Goal: Task Accomplishment & Management: Manage account settings

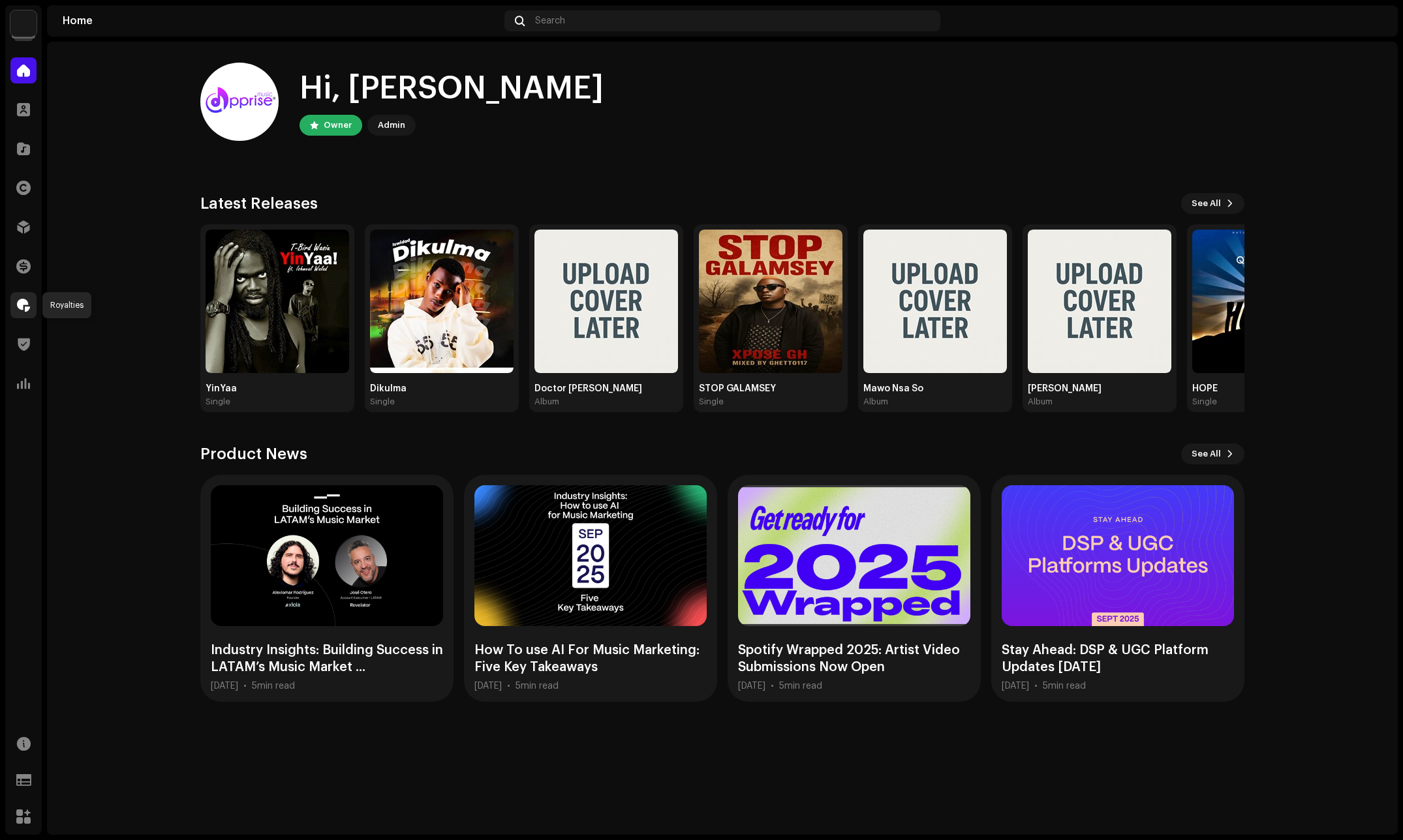
click at [19, 310] on span at bounding box center [24, 305] width 13 height 10
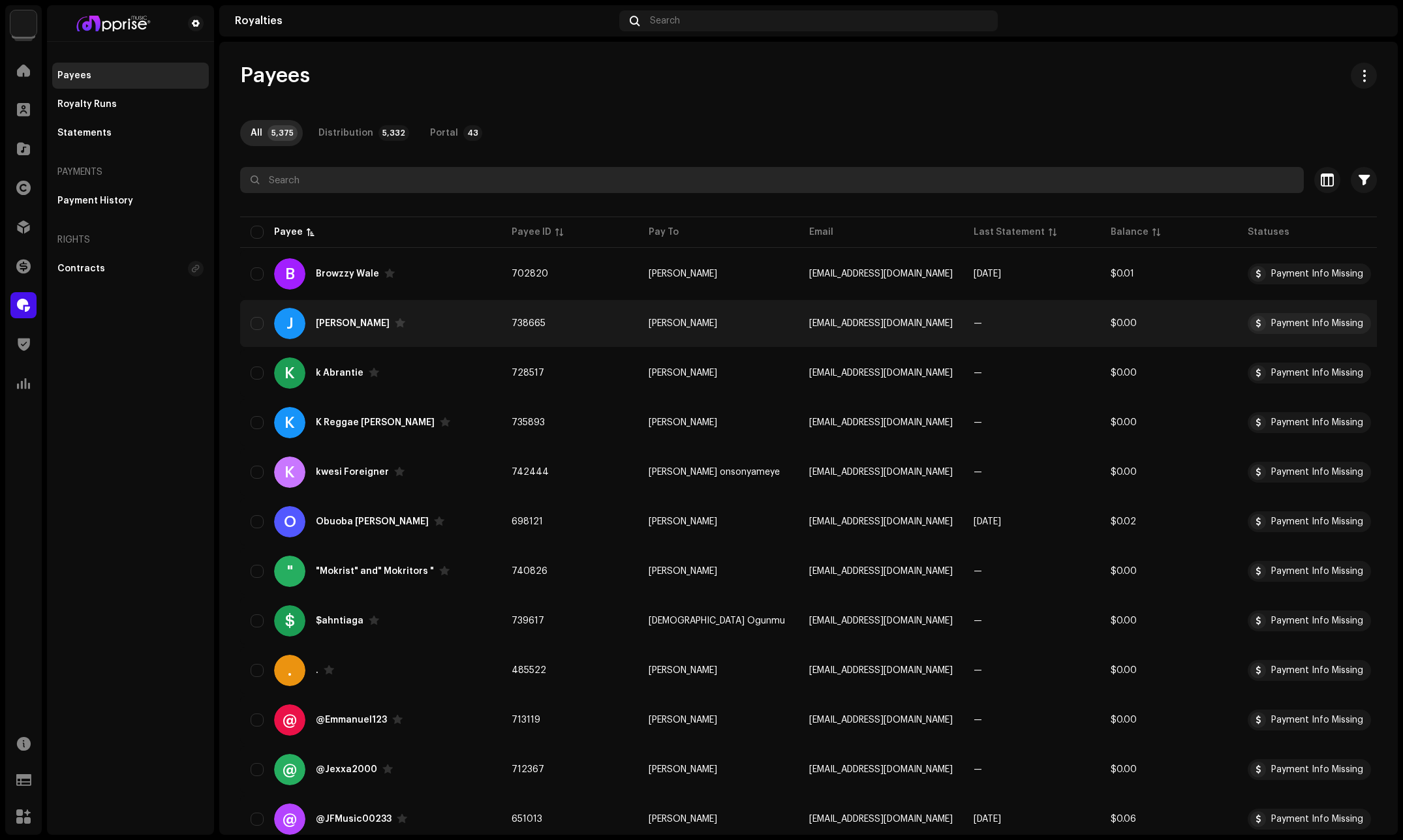
paste input "Wazinga"
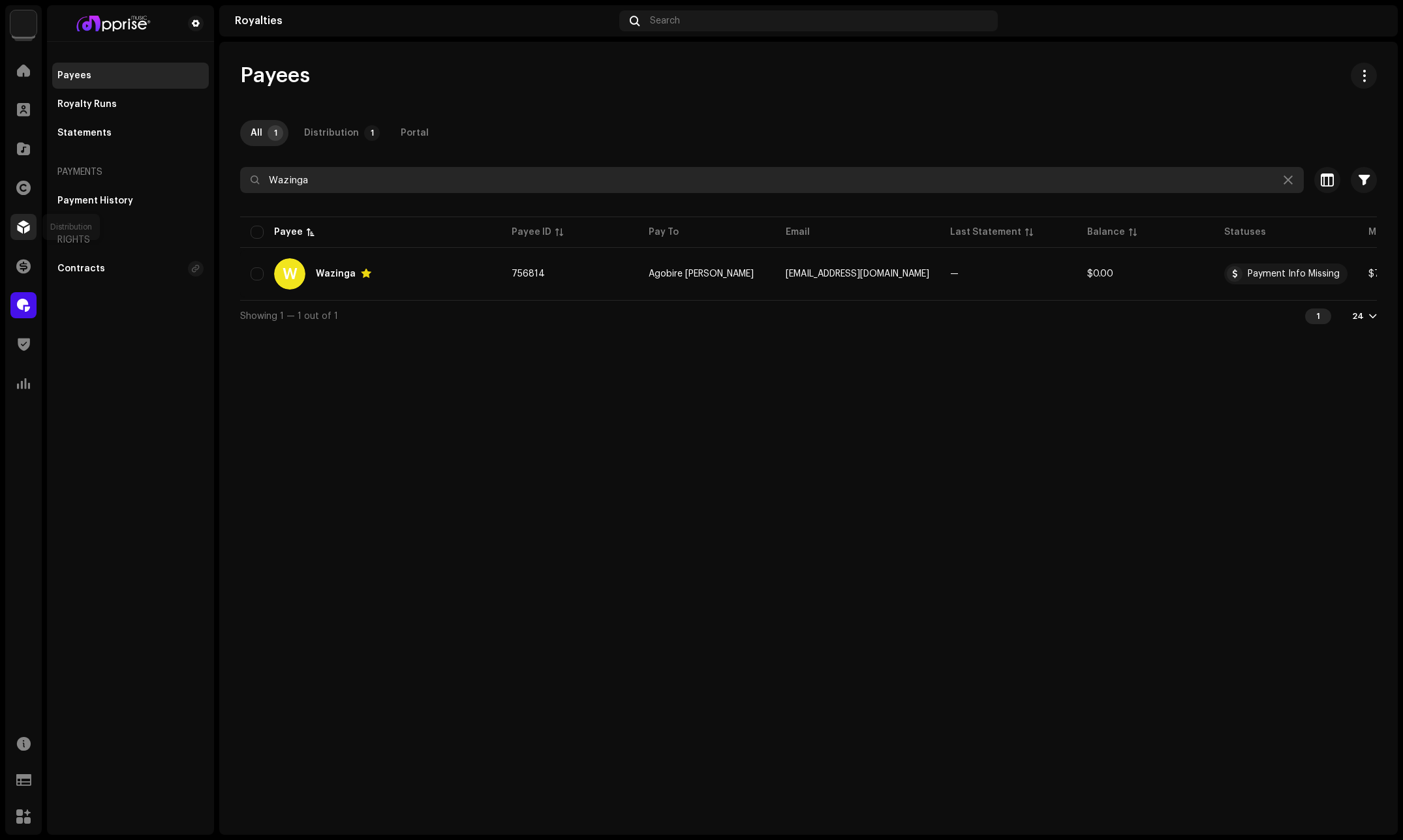
type input "Wazinga"
click at [18, 229] on span at bounding box center [24, 226] width 13 height 10
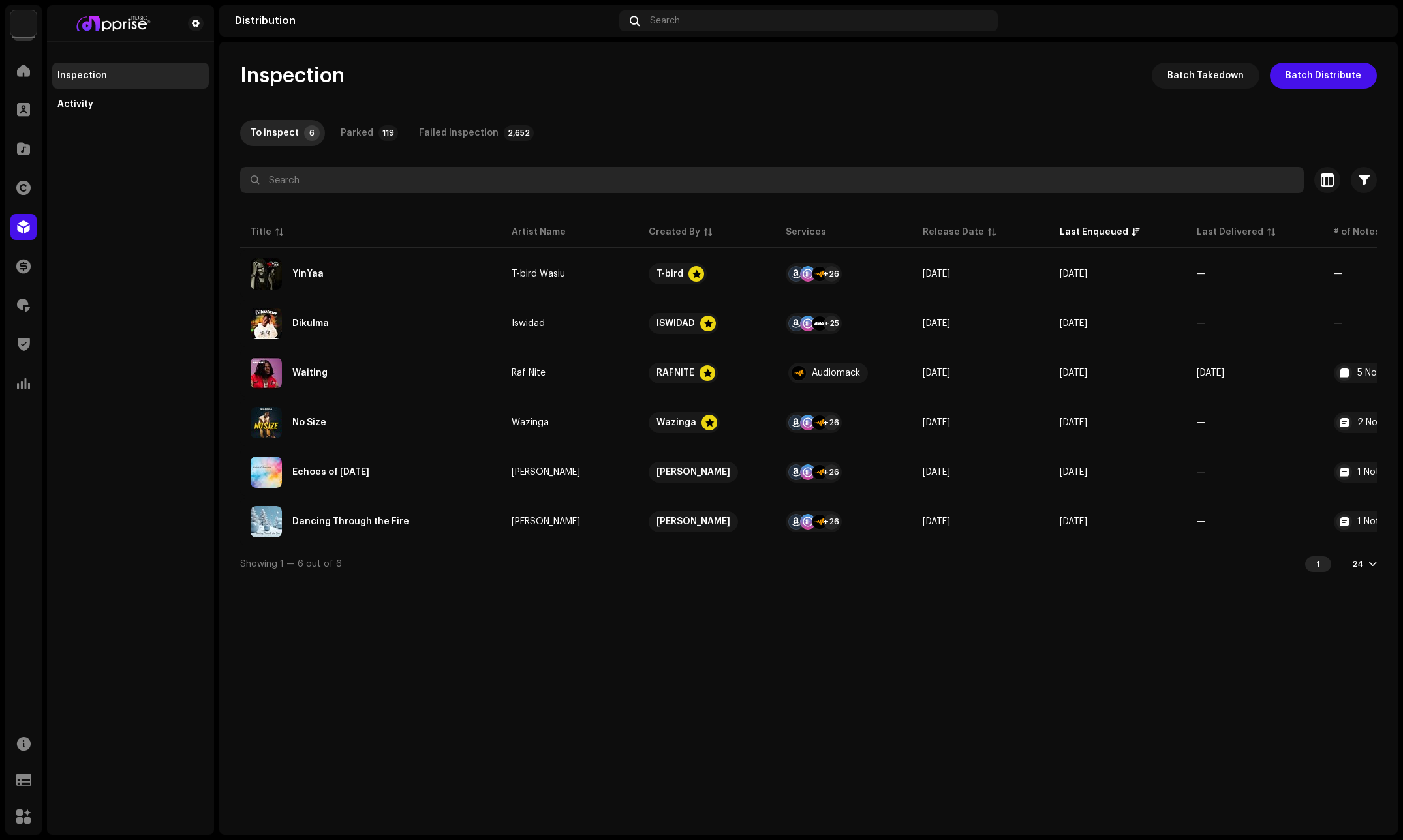
paste input "Wazinga"
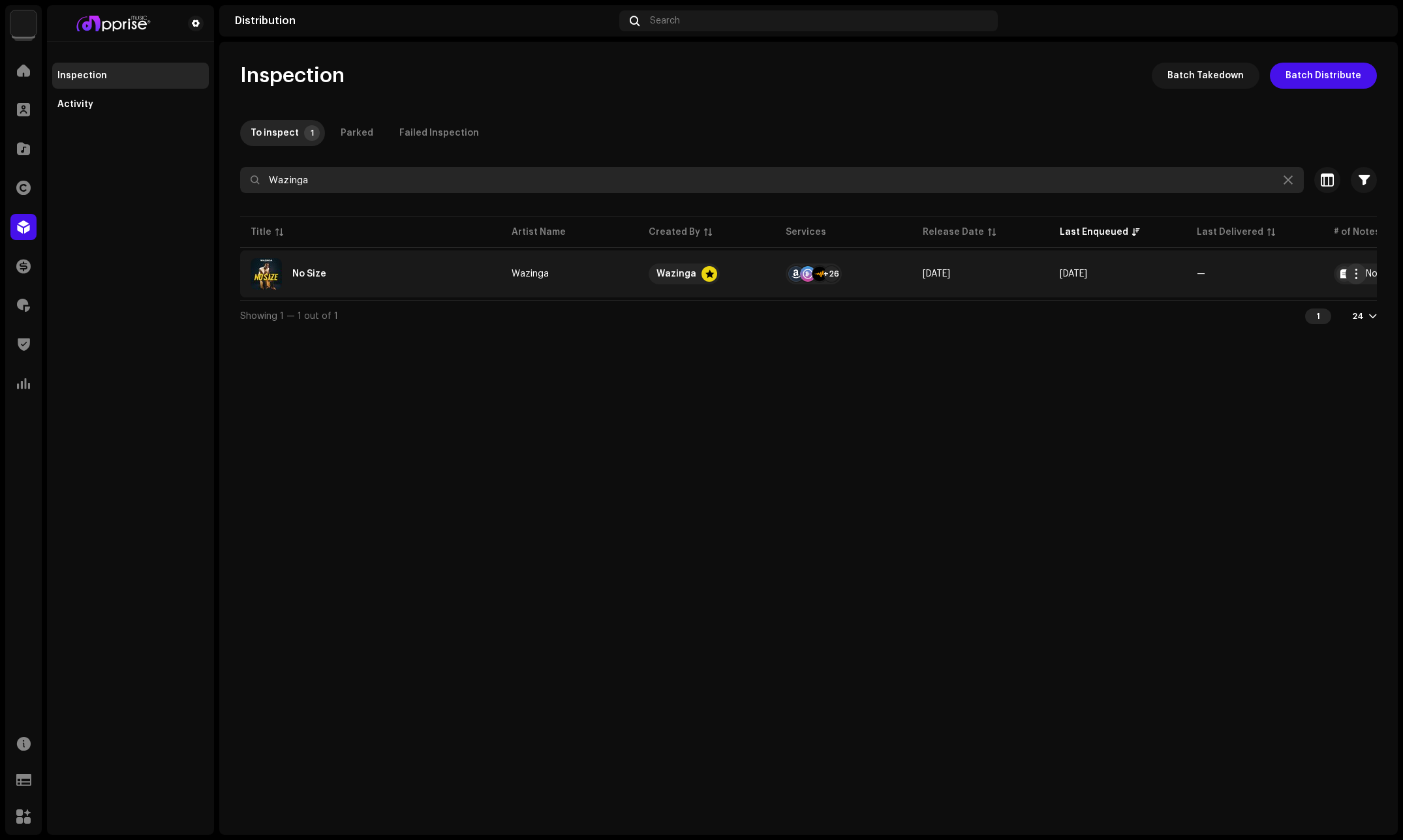
type input "Wazinga"
click at [1358, 269] on span "button" at bounding box center [1356, 273] width 10 height 10
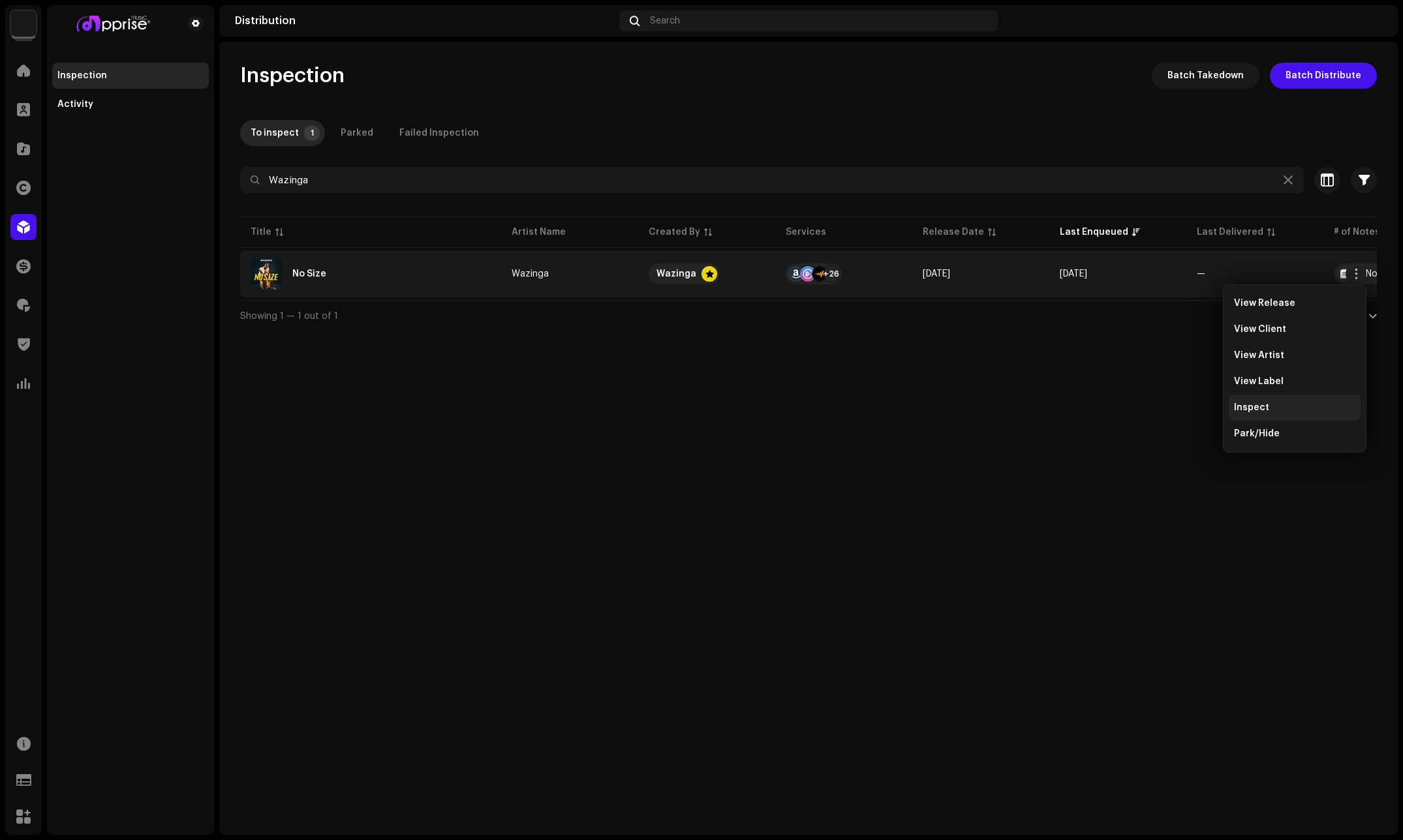
click at [1241, 410] on span "Inspect" at bounding box center [1251, 407] width 36 height 10
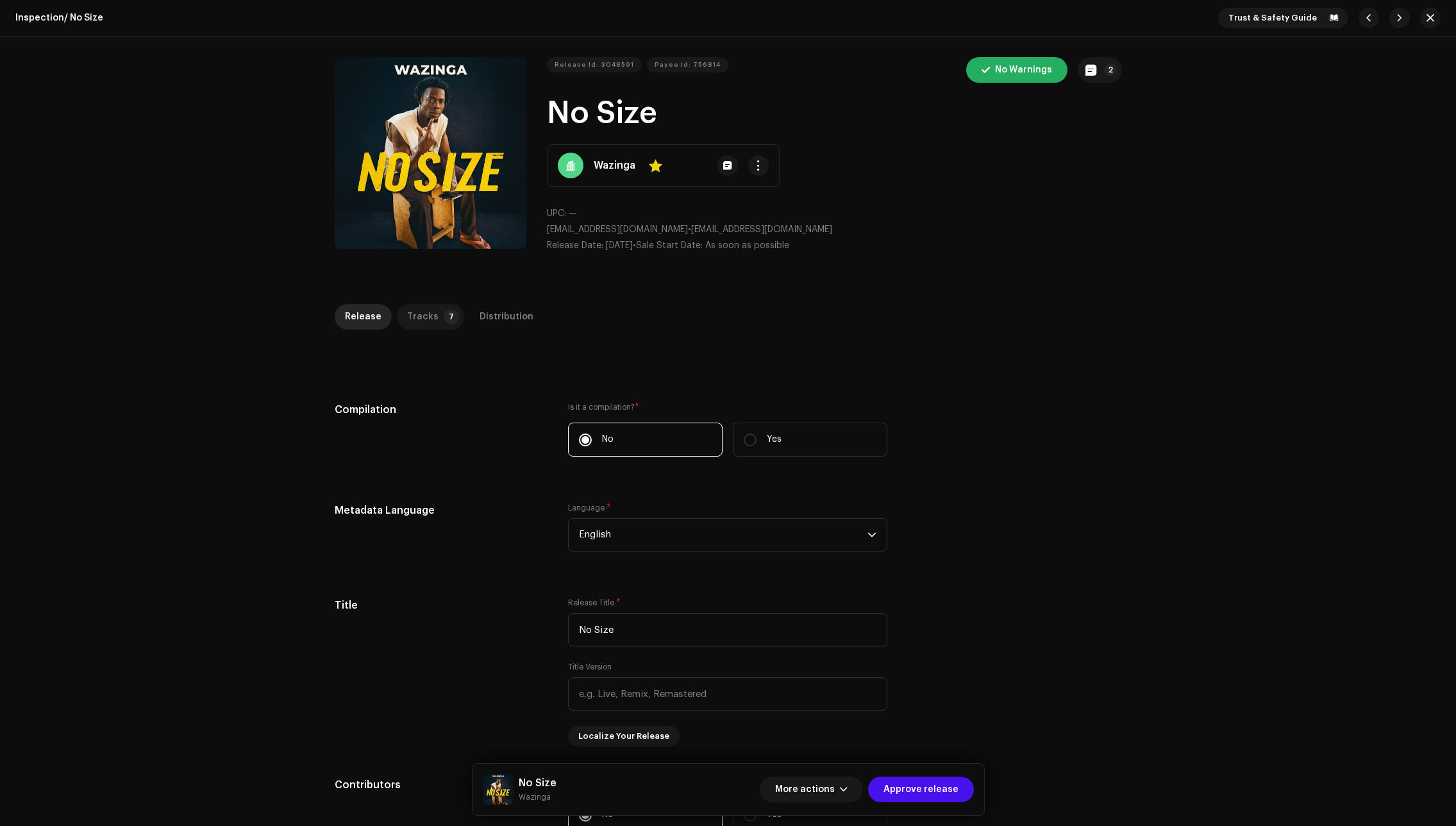
click at [413, 311] on div "Tracks" at bounding box center [423, 317] width 31 height 26
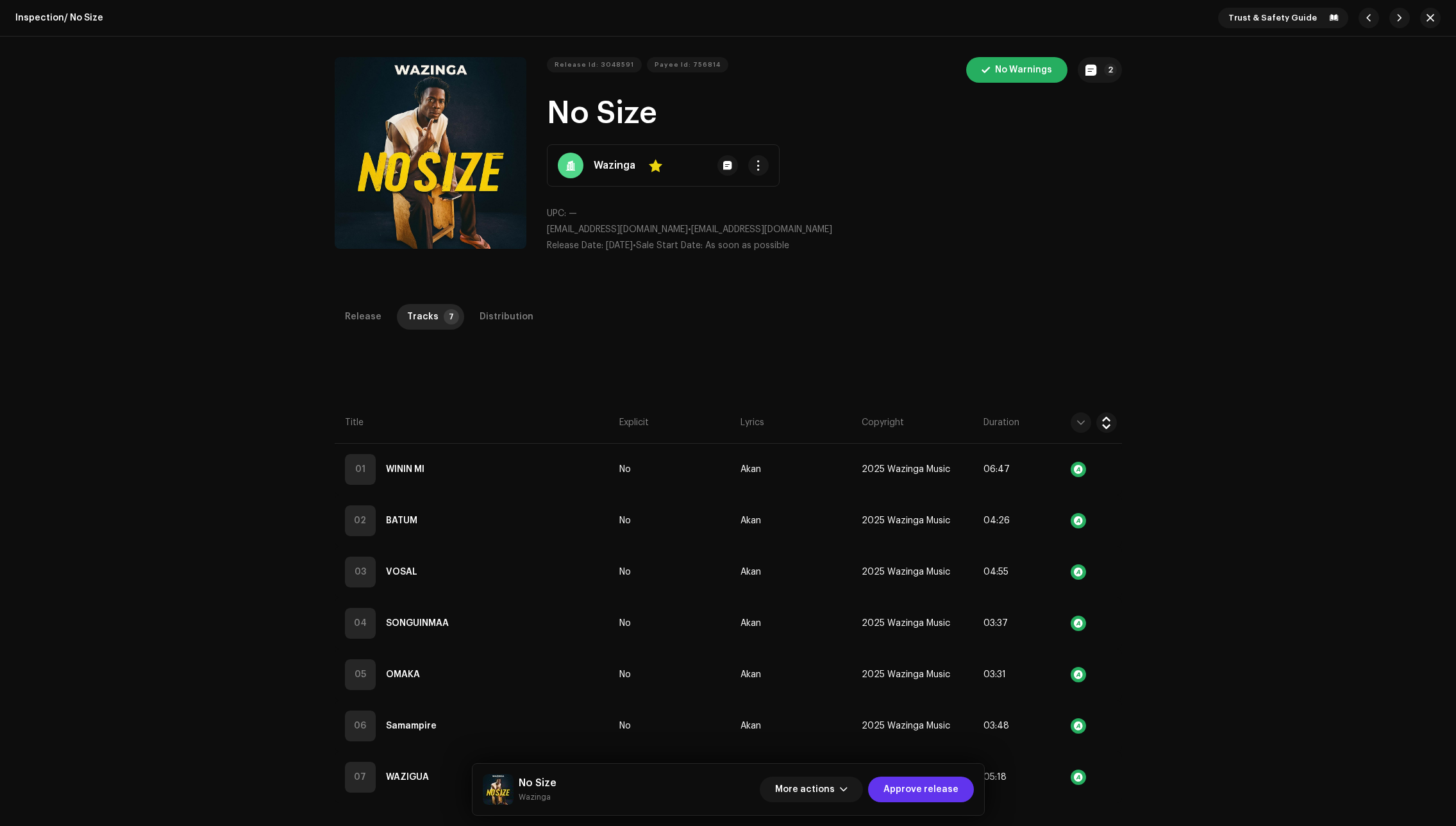
click at [925, 785] on span "Approve release" at bounding box center [921, 789] width 75 height 26
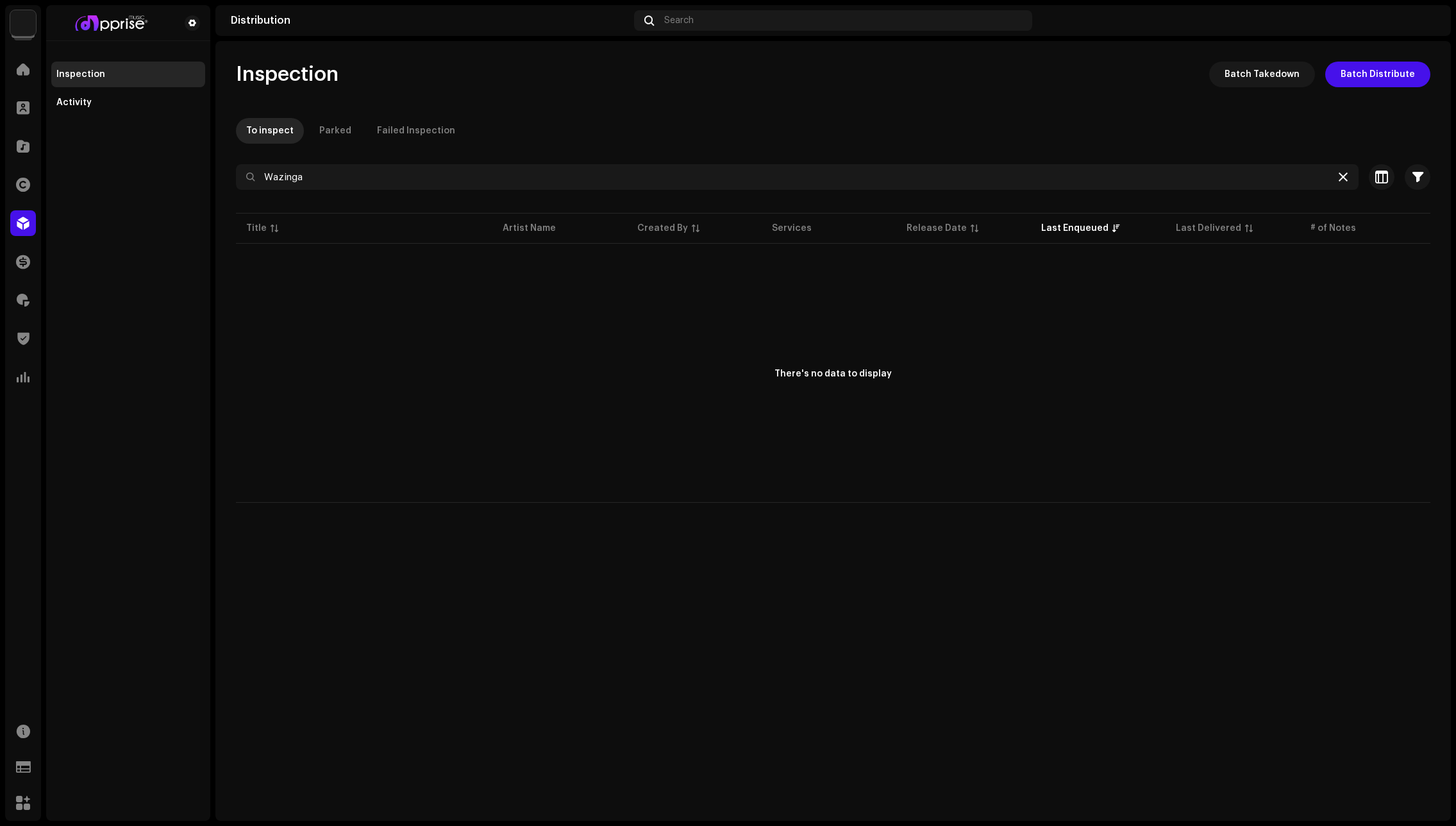
click at [1340, 176] on icon at bounding box center [1344, 176] width 9 height 10
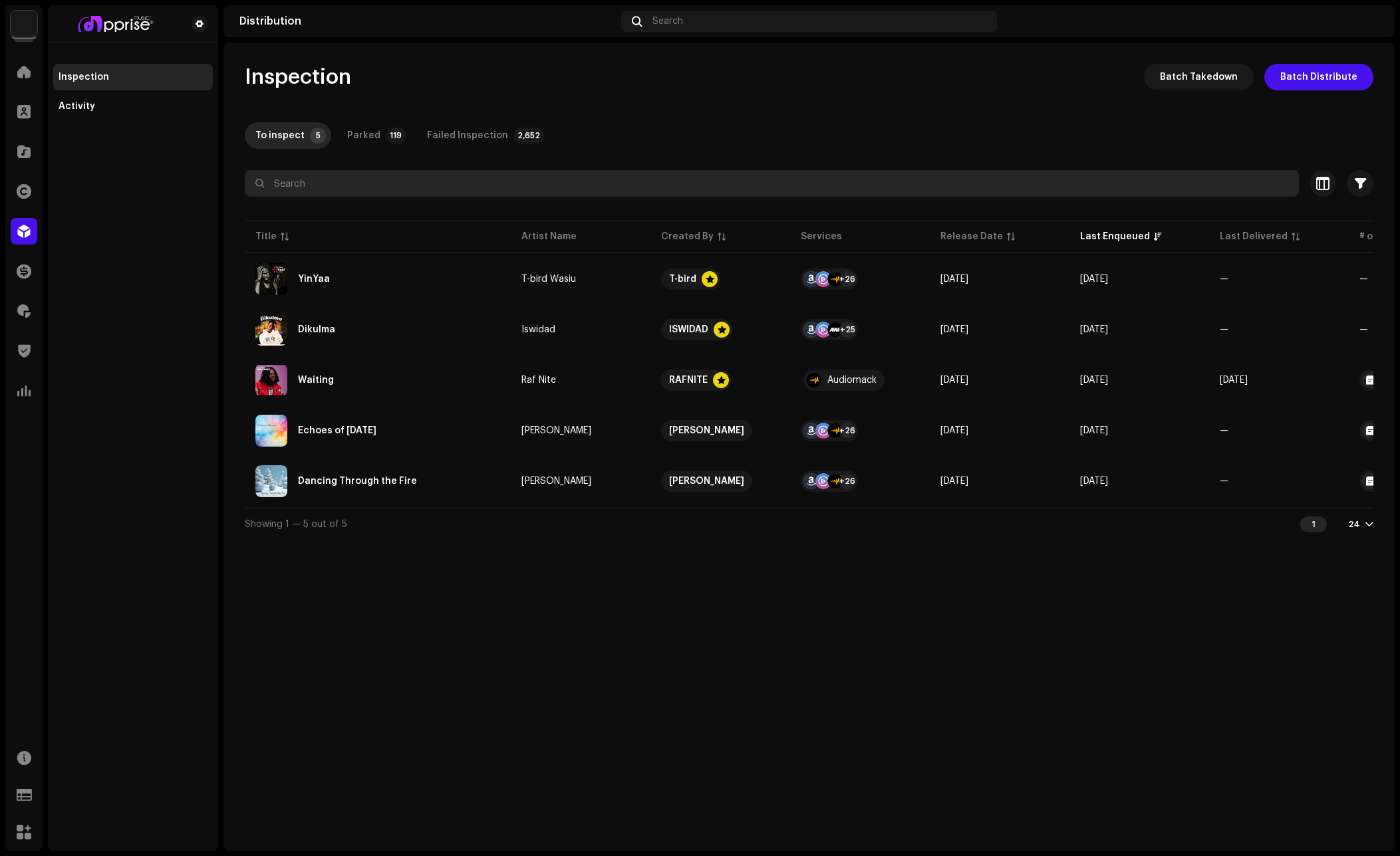
paste input "King Mighty"
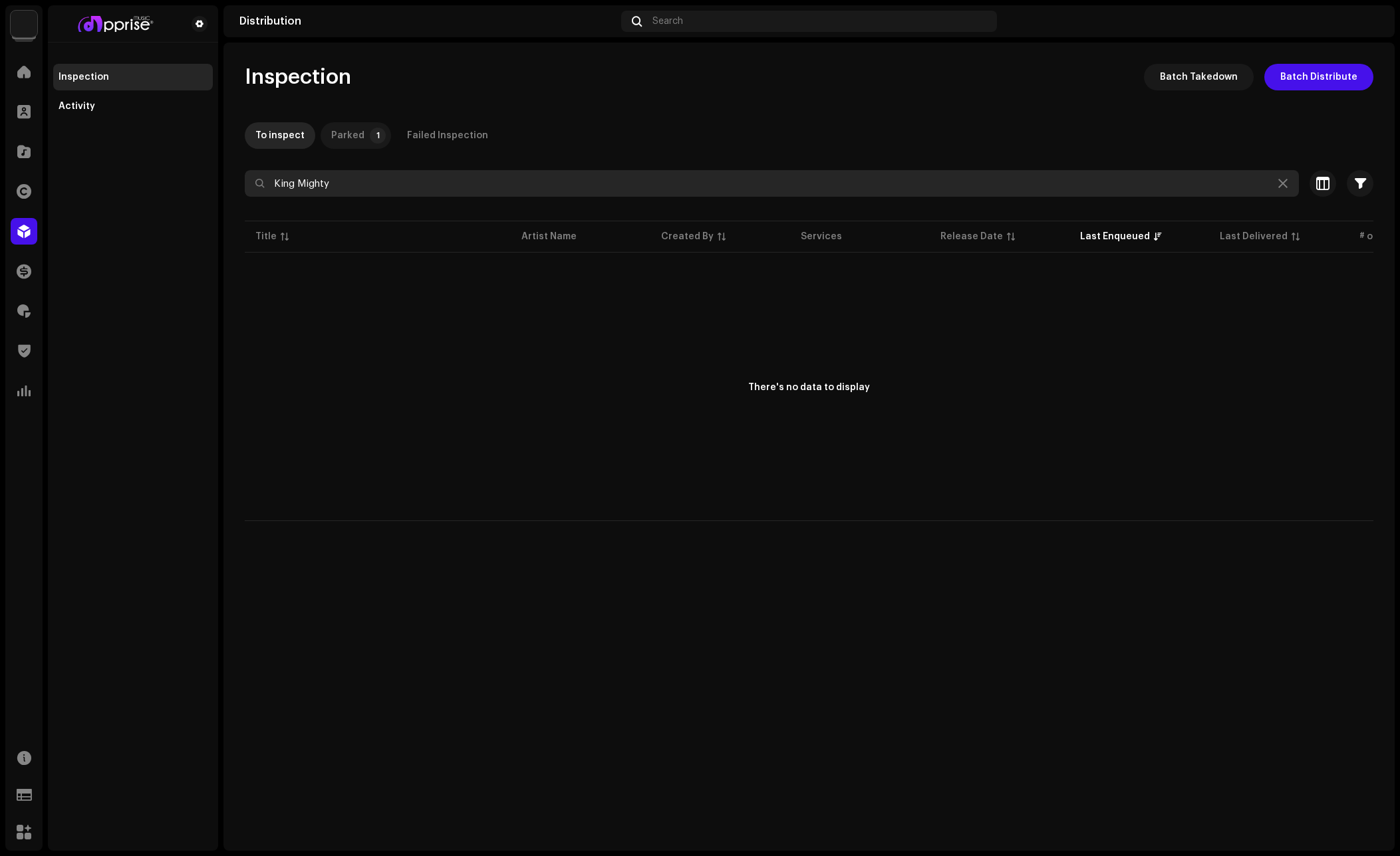
type input "King Mighty"
click at [348, 136] on div "Parked" at bounding box center [348, 135] width 34 height 27
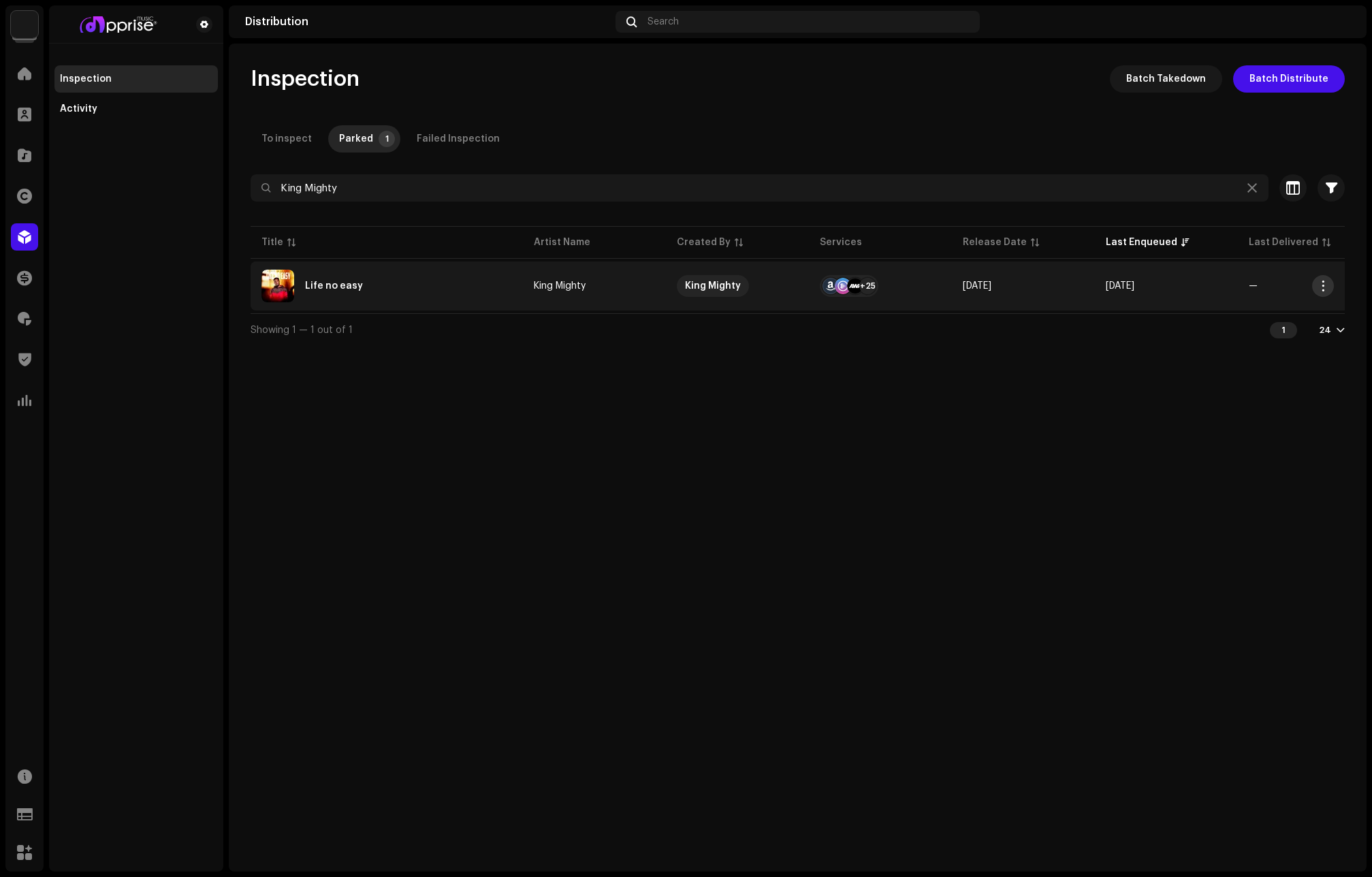
click at [1321, 285] on span "button" at bounding box center [1322, 285] width 10 height 10
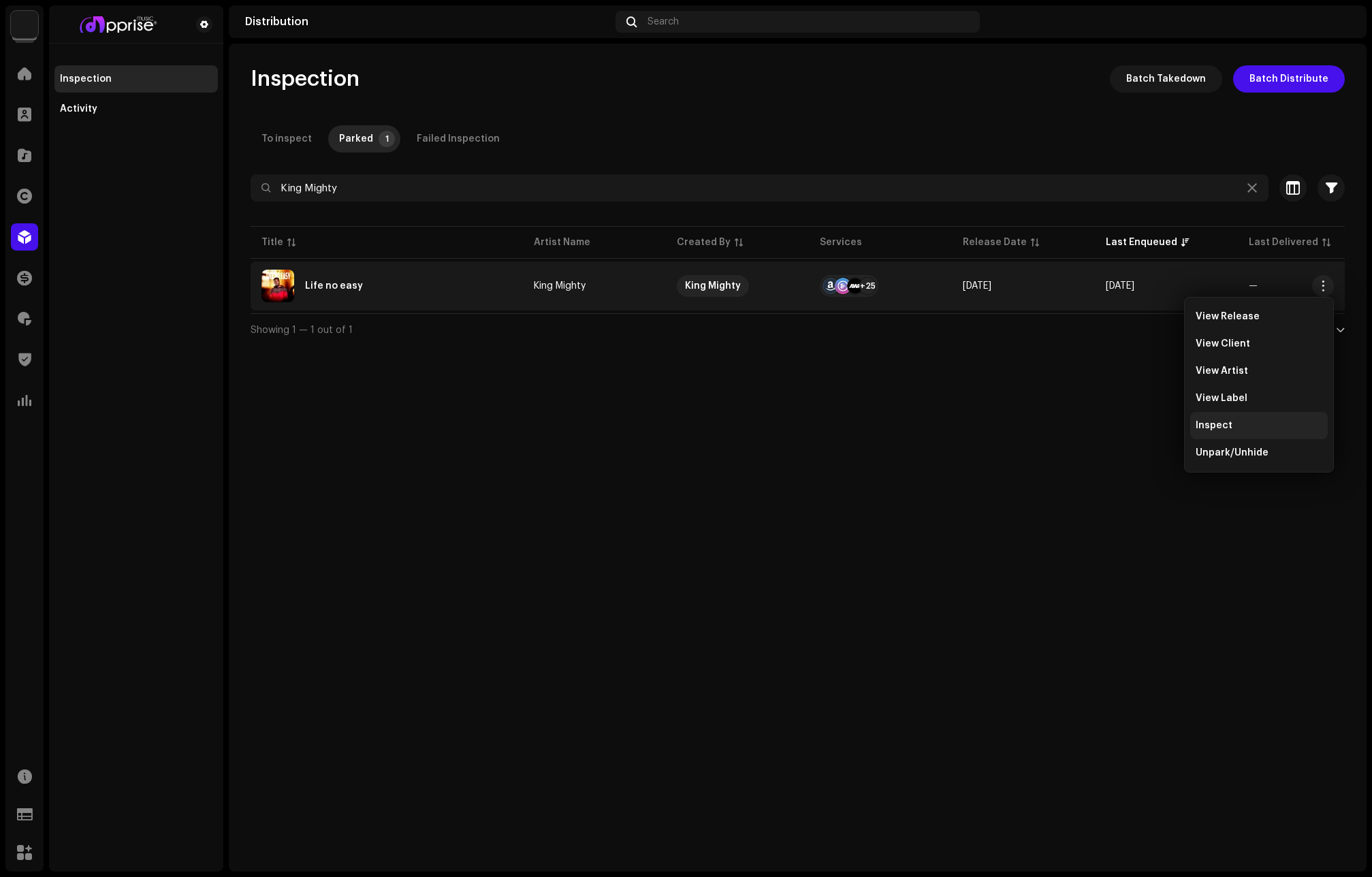
click at [1232, 422] on div "Inspect" at bounding box center [1259, 425] width 127 height 10
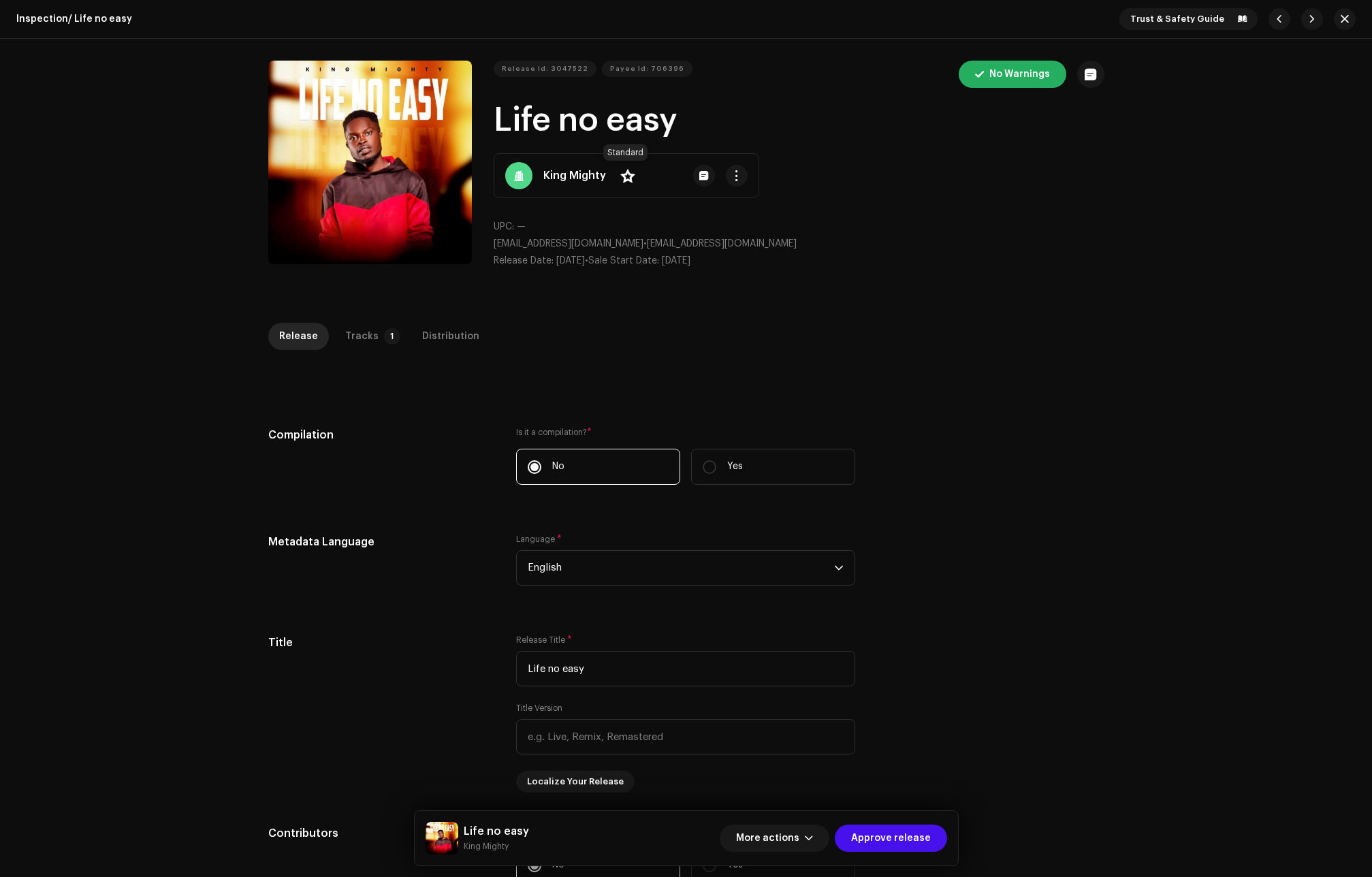
click at [621, 175] on span at bounding box center [628, 175] width 15 height 10
click at [384, 330] on p-badge "1" at bounding box center [392, 336] width 16 height 16
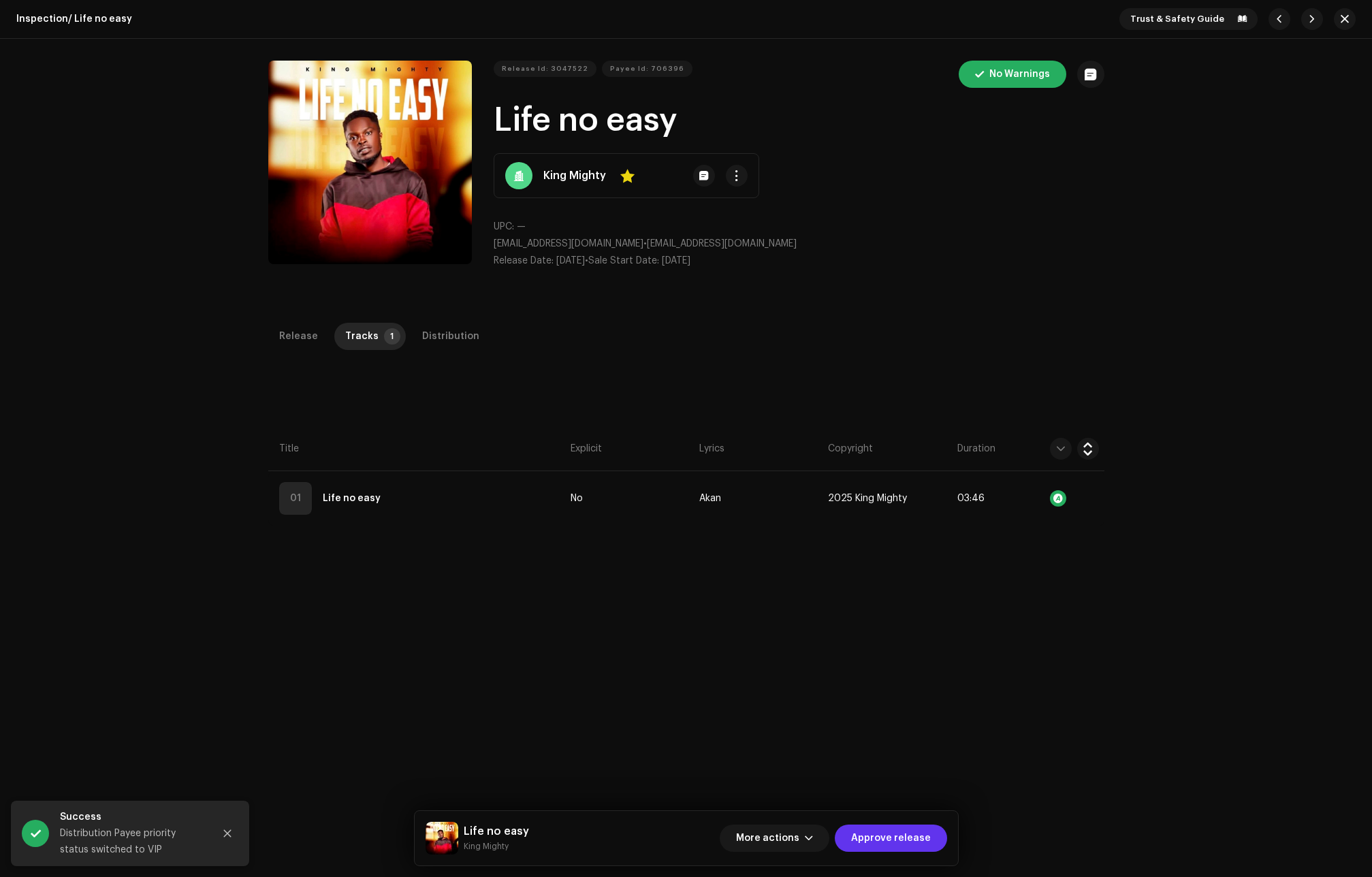
click at [911, 836] on span "Approve release" at bounding box center [891, 838] width 80 height 28
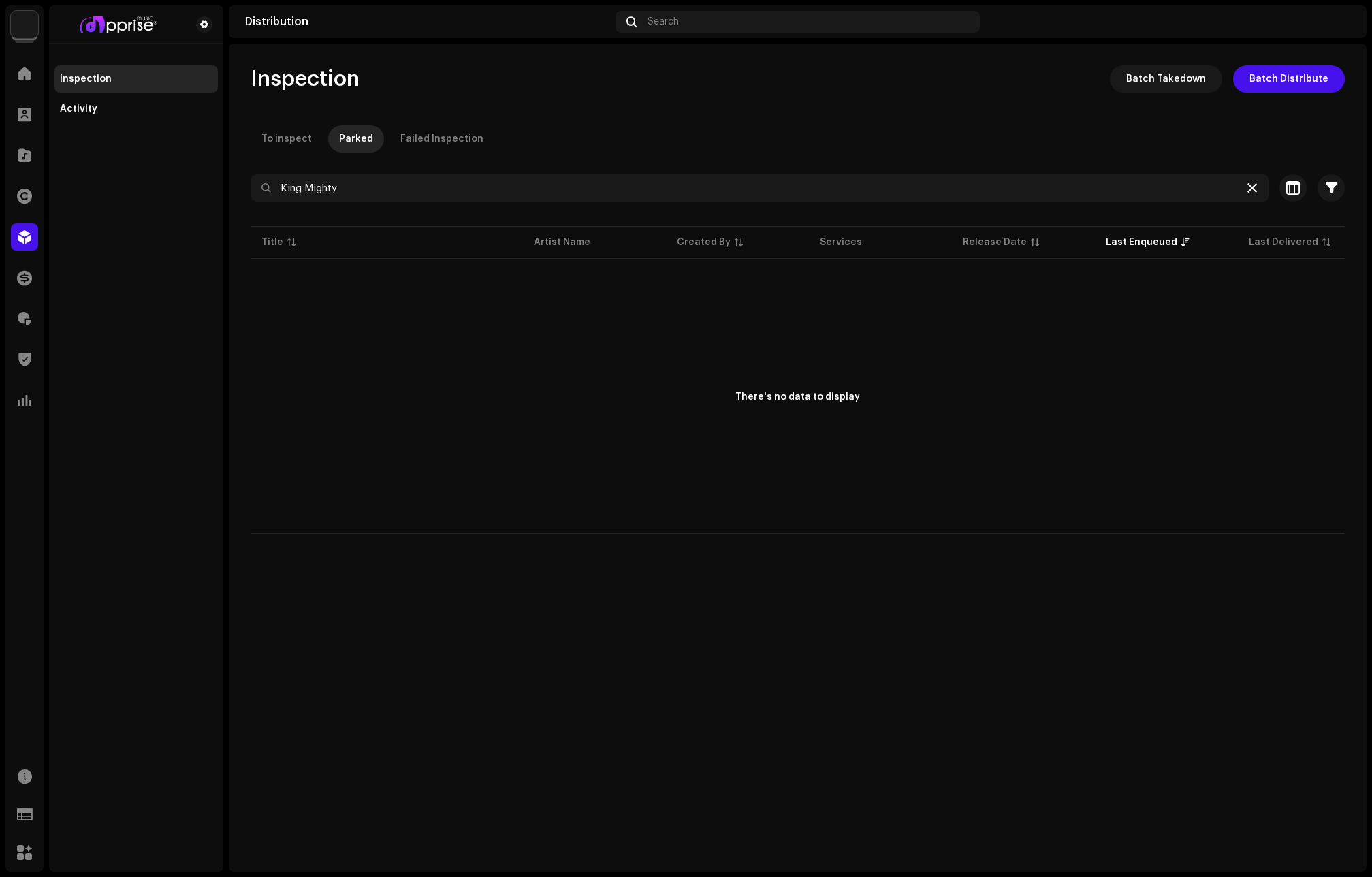
click at [1251, 187] on icon at bounding box center [1252, 187] width 10 height 10
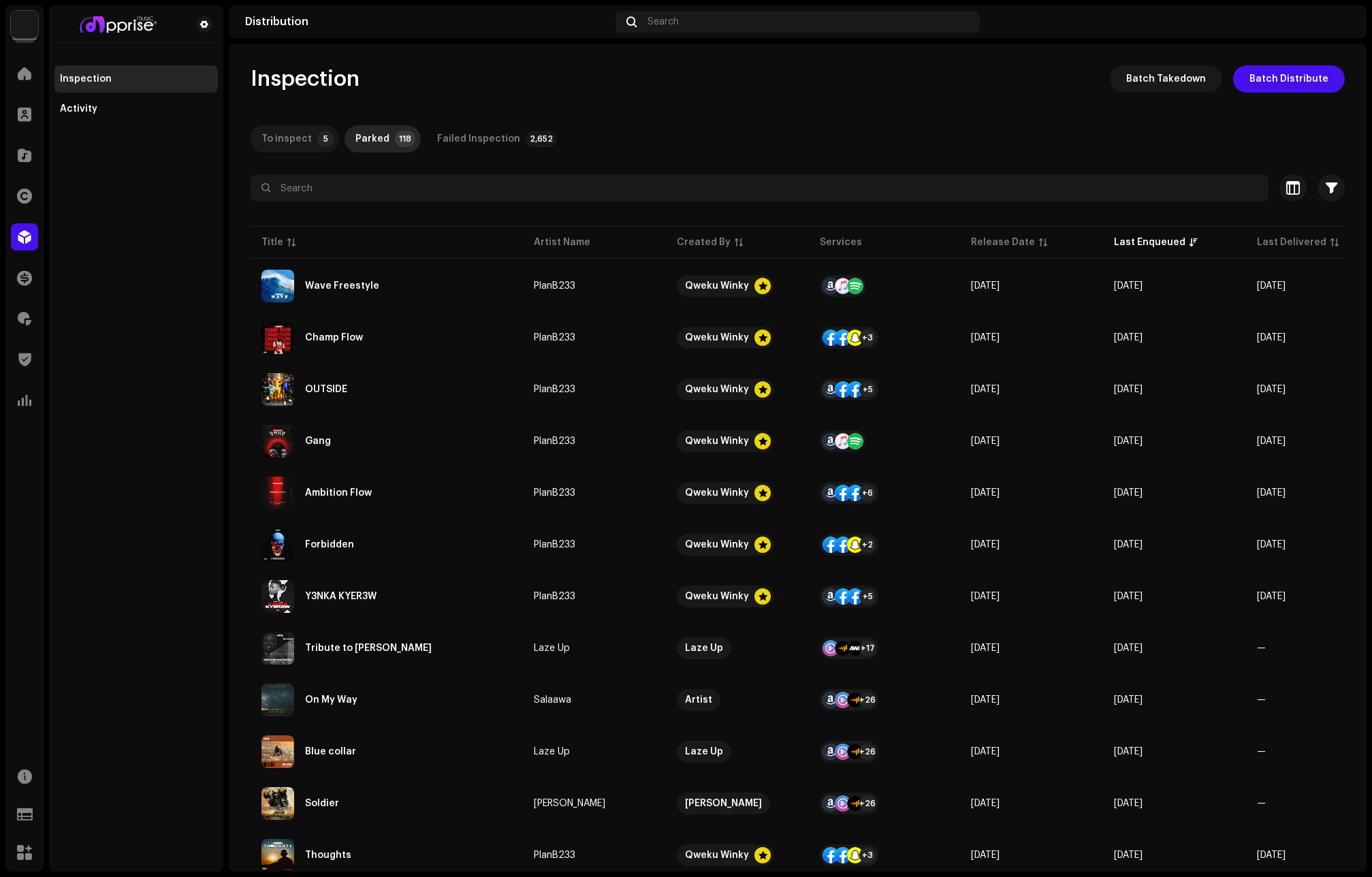
click at [294, 137] on div "To inspect" at bounding box center [286, 138] width 50 height 28
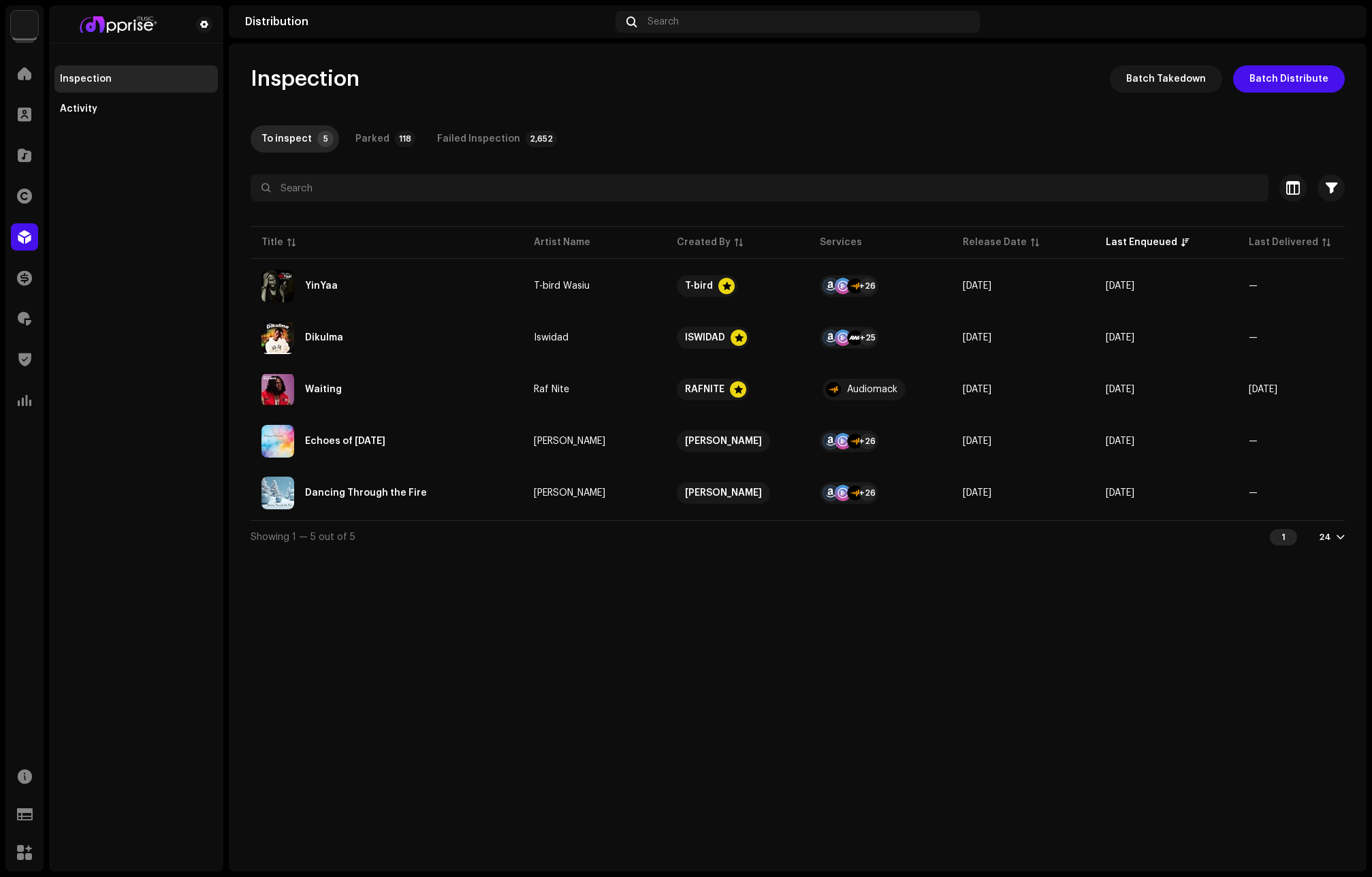
click at [568, 636] on div "Inspection Batch Takedown Batch Distribute To inspect 5 Parked 118 Failed Inspe…" at bounding box center [797, 458] width 1138 height 828
click at [24, 74] on span at bounding box center [25, 72] width 13 height 10
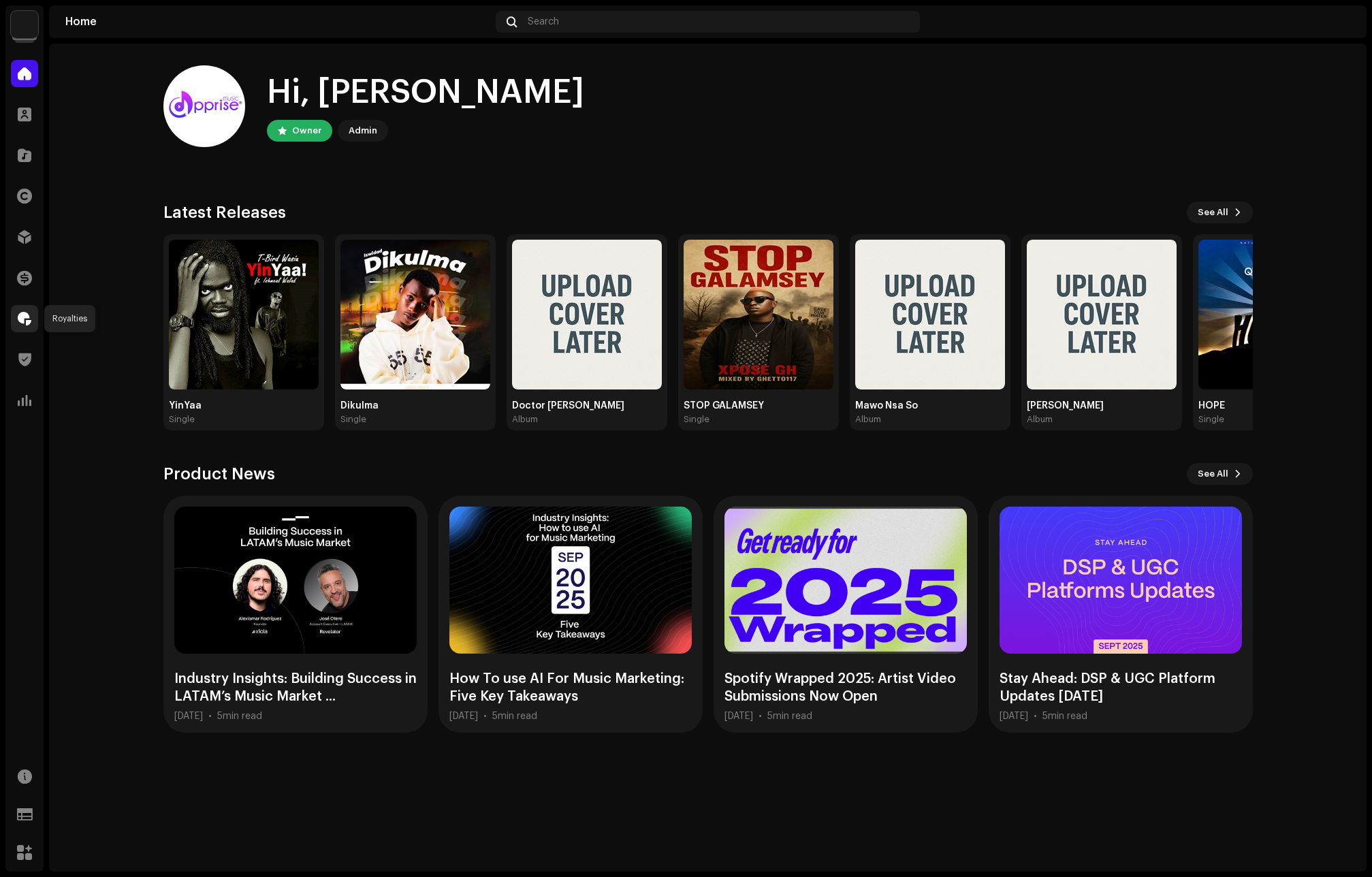
click at [21, 316] on span at bounding box center [25, 318] width 13 height 10
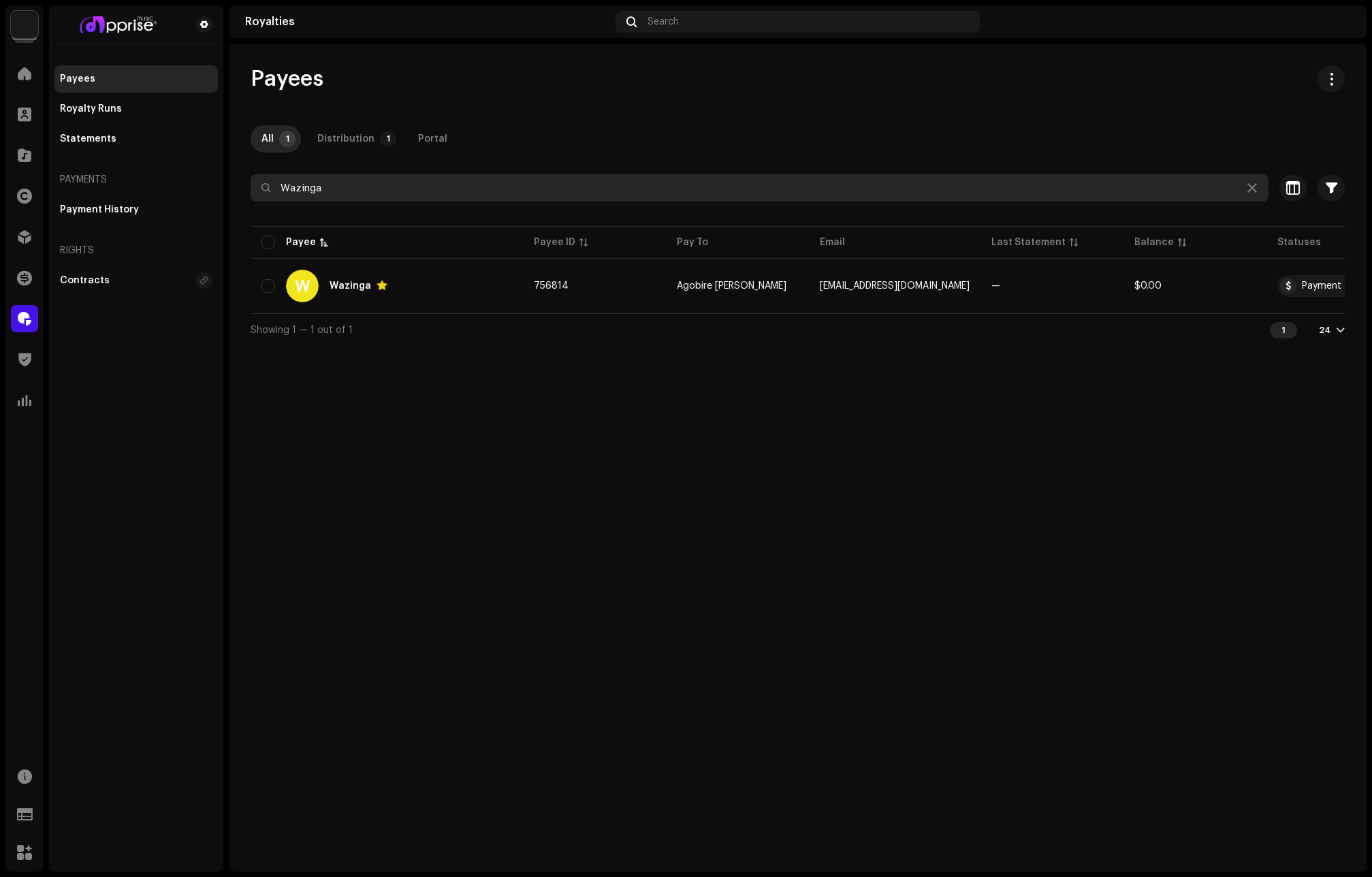
drag, startPoint x: 344, startPoint y: 196, endPoint x: 249, endPoint y: 196, distance: 95.0
click at [249, 196] on div "Payees All 1 Distribution 1 Portal Wazinga Selected 0 Select all 1 Options Filt…" at bounding box center [797, 206] width 1138 height 280
paste input "Salaaw"
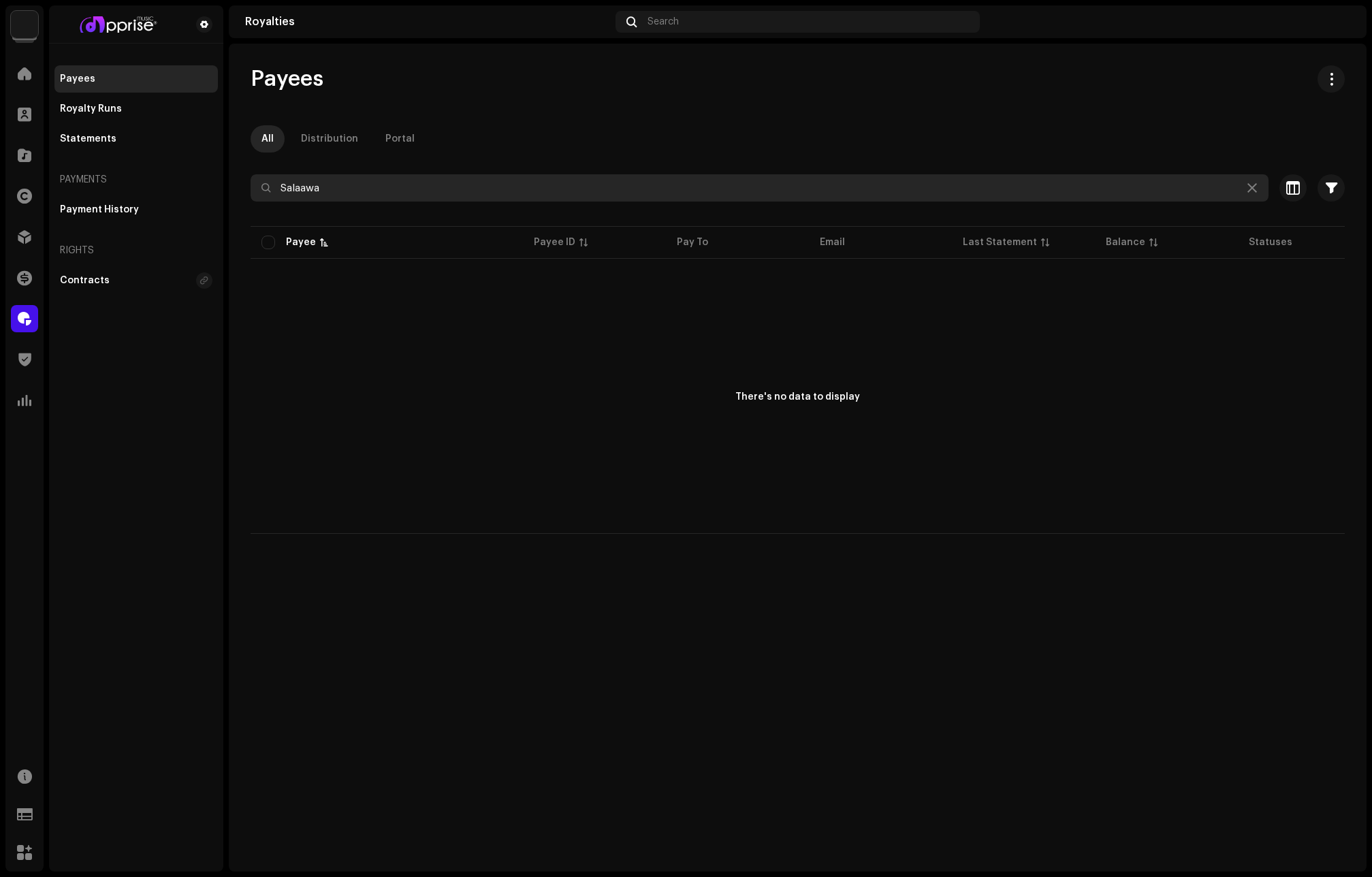
drag, startPoint x: 304, startPoint y: 196, endPoint x: 249, endPoint y: 196, distance: 55.0
click at [249, 196] on div "Payees All Distribution Portal Salaawa Selected 0 Deselect all 0 Options Filter…" at bounding box center [797, 300] width 1138 height 469
paste input "donal8298@gmail.com"
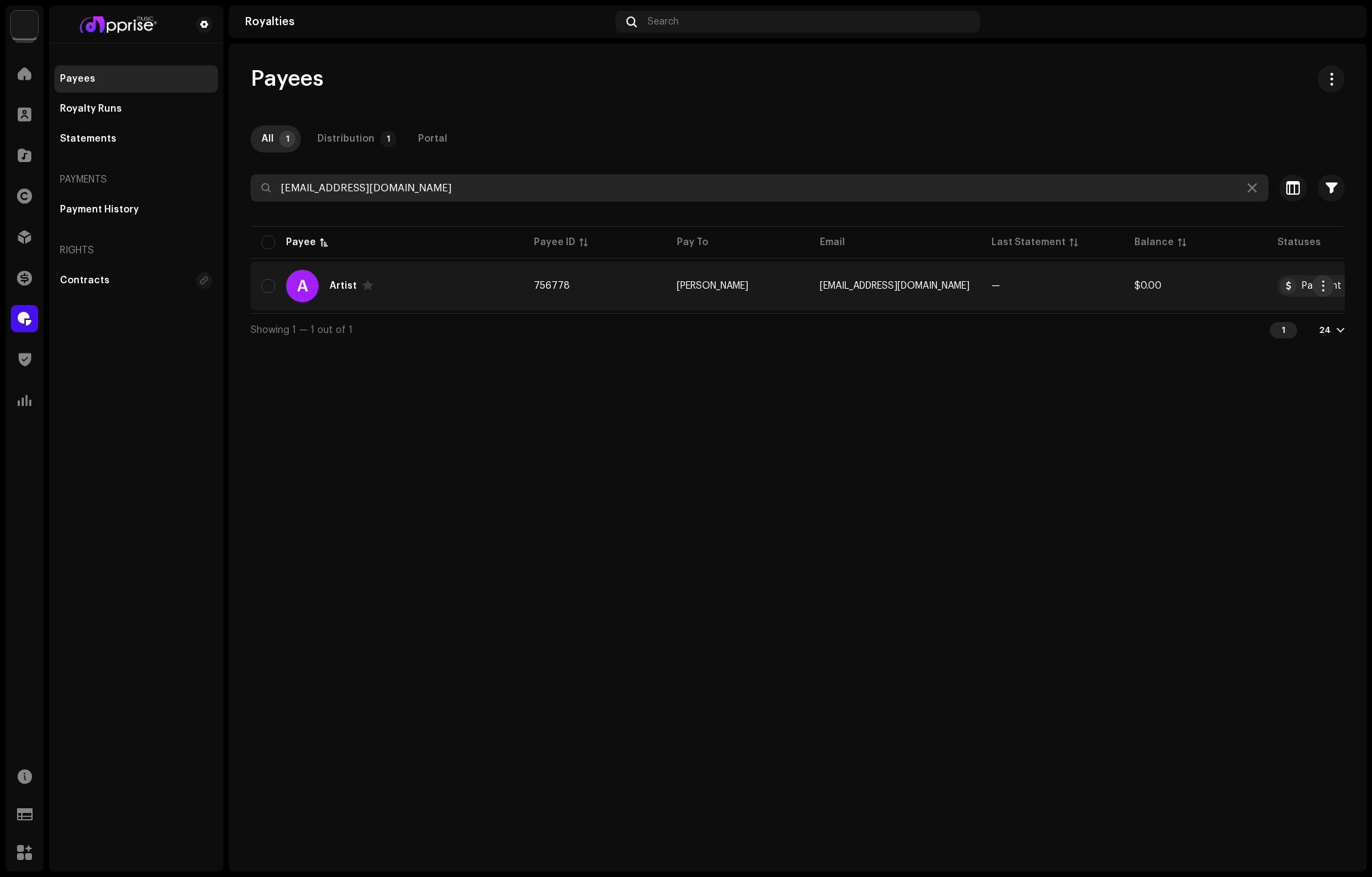
type input "donal8298@gmail.com"
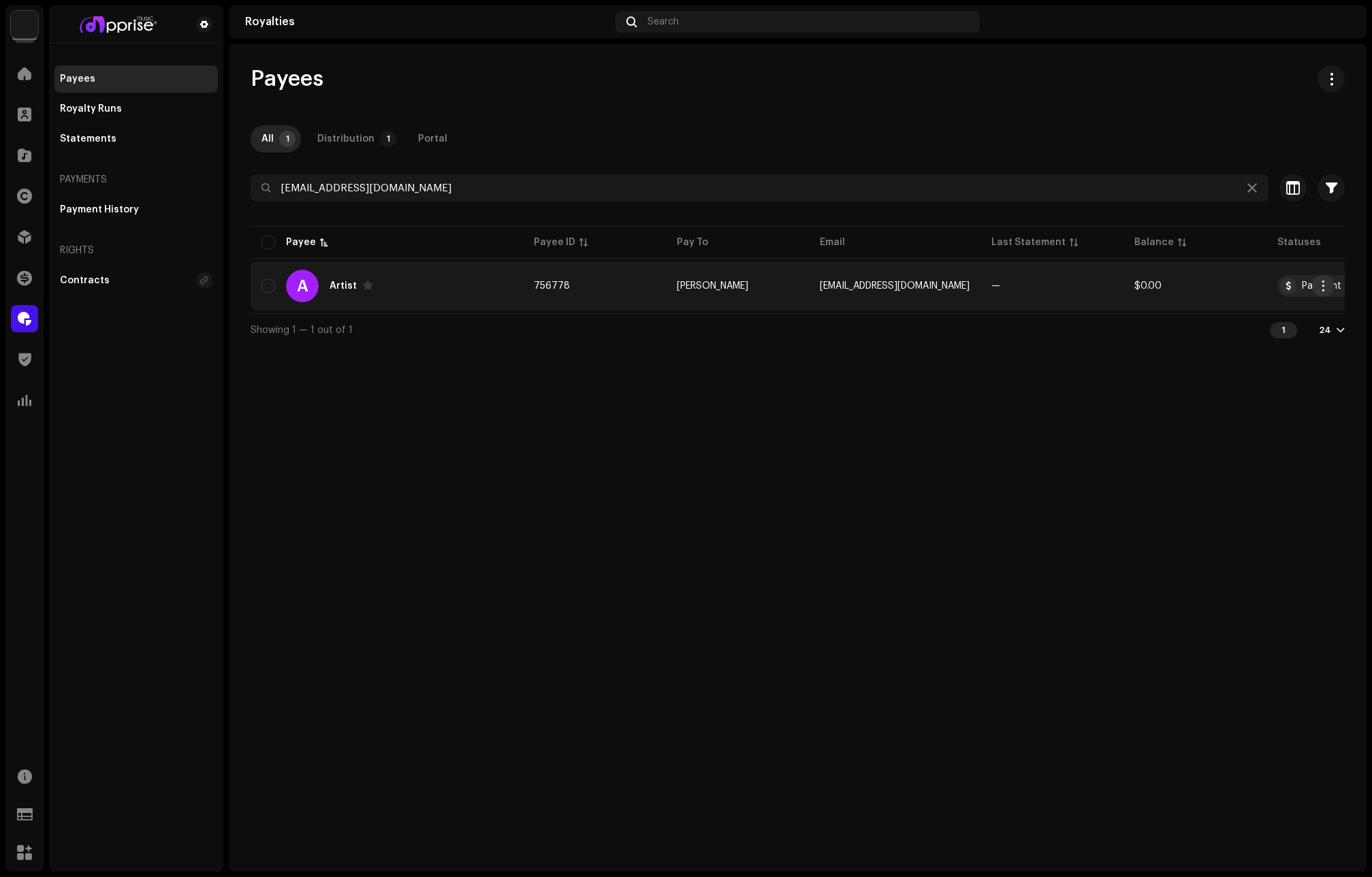
click at [1317, 283] on button "button" at bounding box center [1322, 286] width 22 height 22
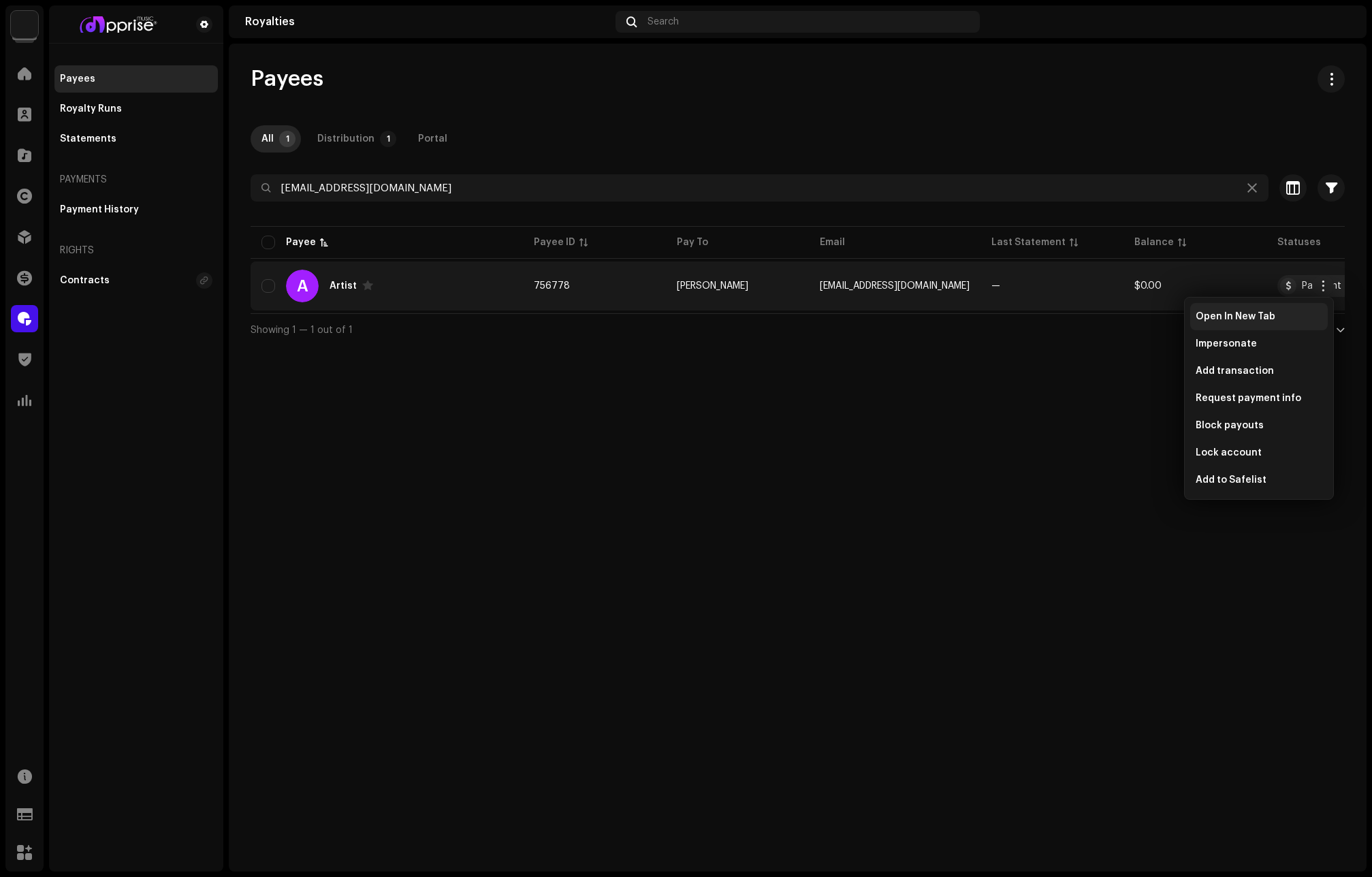
click at [1225, 317] on span "Open In New Tab" at bounding box center [1236, 316] width 80 height 10
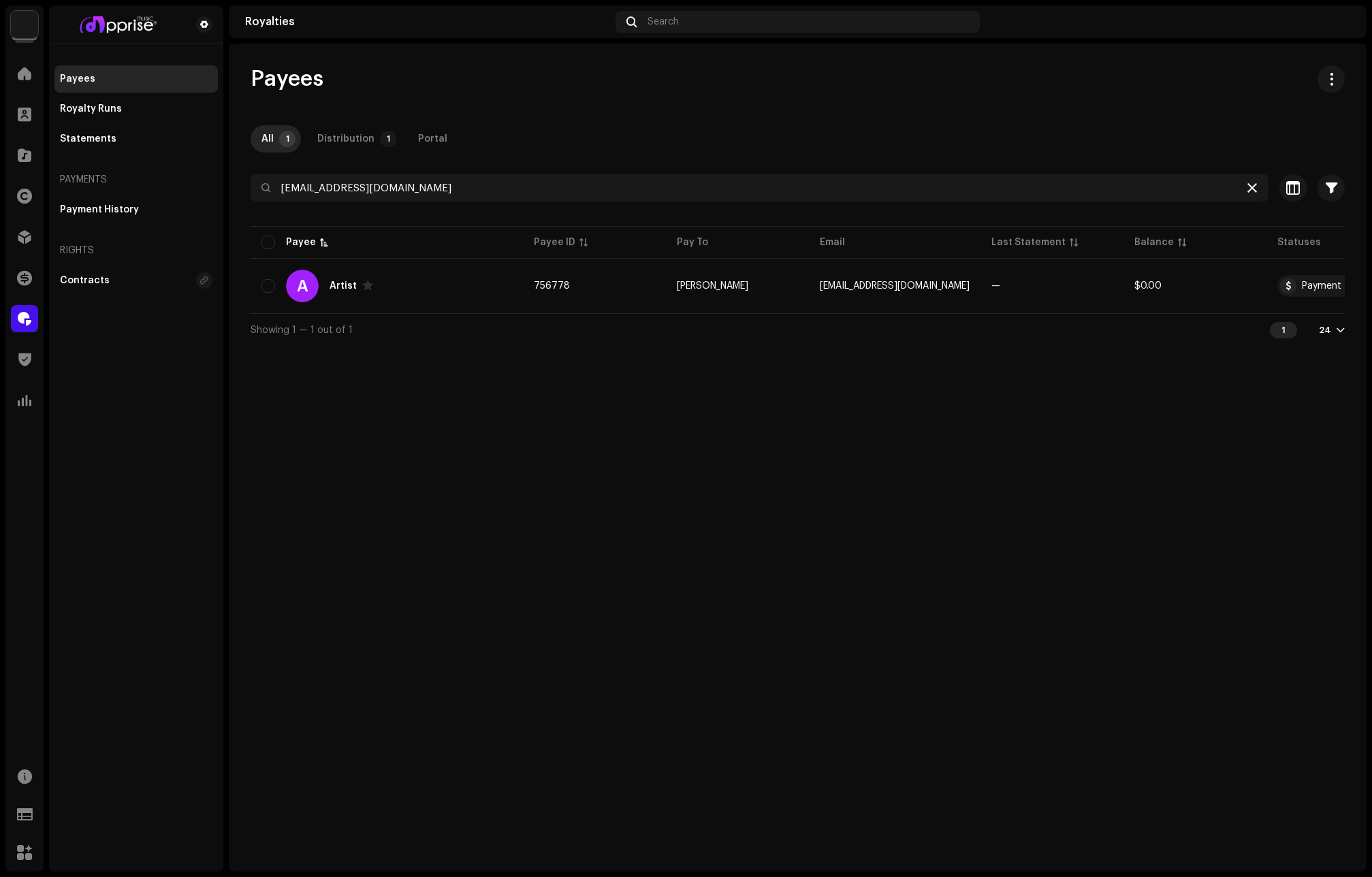
click at [1247, 185] on icon at bounding box center [1252, 187] width 10 height 10
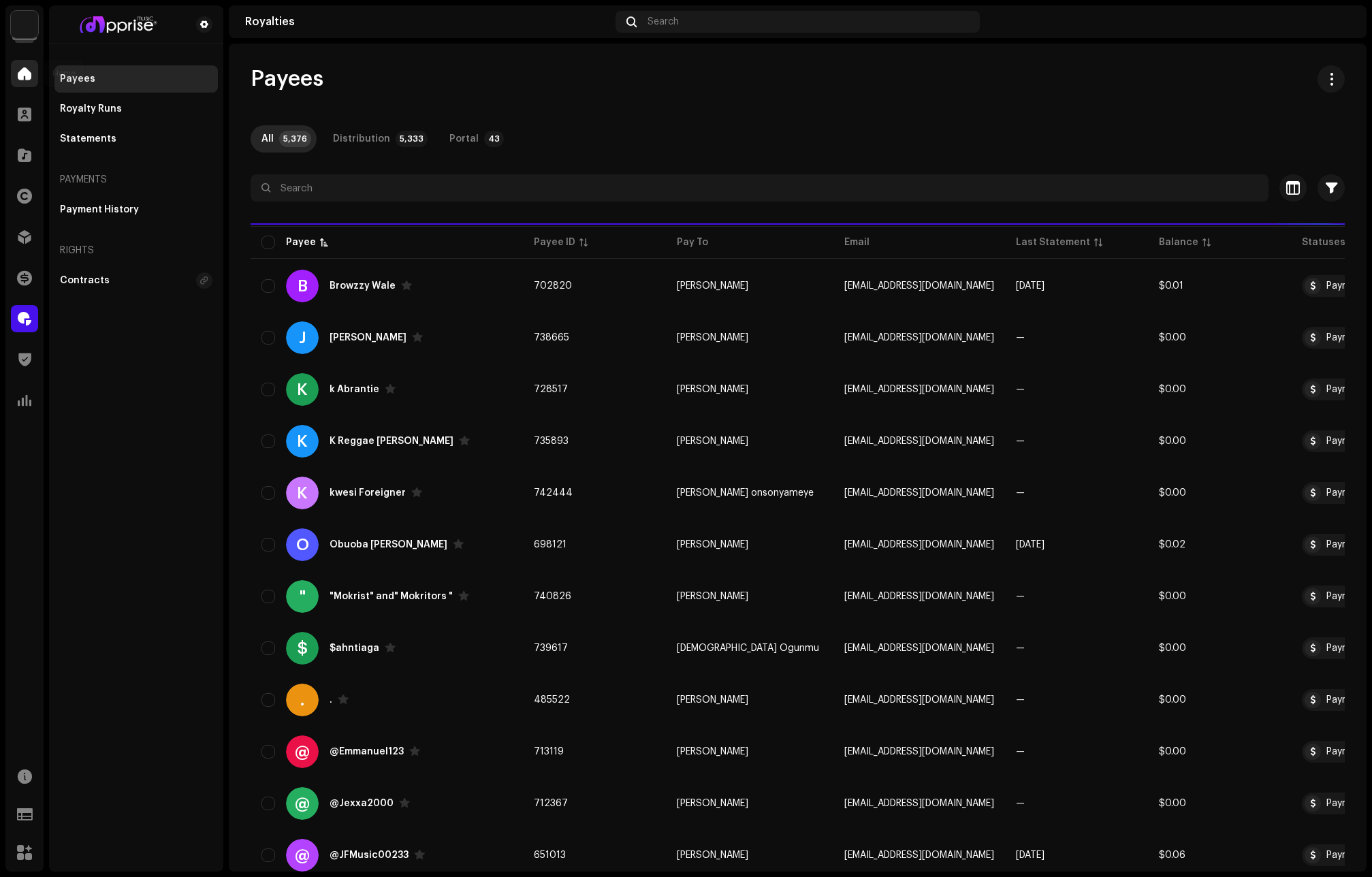
click at [20, 64] on div at bounding box center [24, 73] width 28 height 28
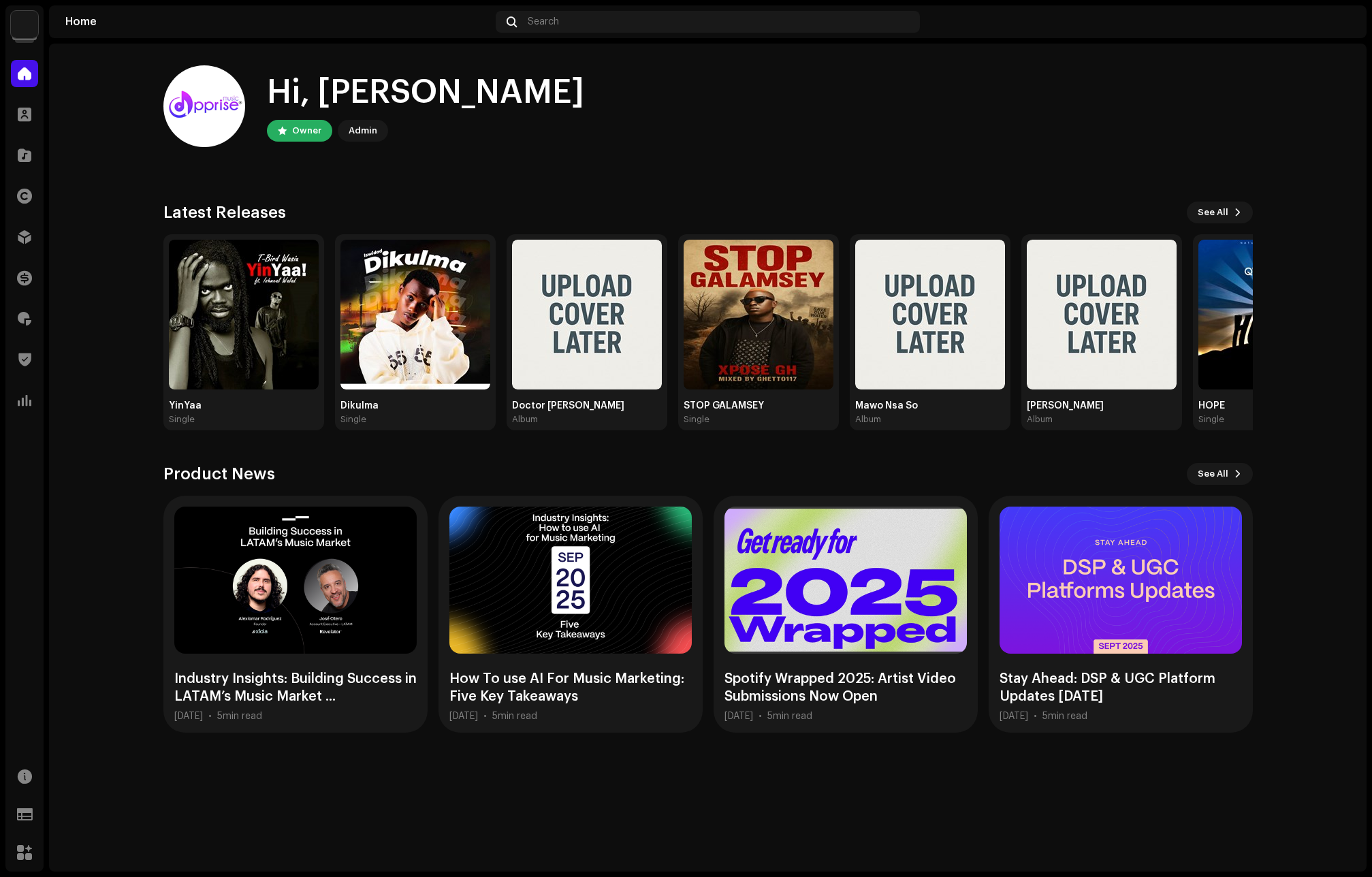
click at [1224, 126] on div "Hi, Michael Owner Admin" at bounding box center [707, 107] width 1089 height 82
click at [28, 321] on span at bounding box center [25, 318] width 13 height 10
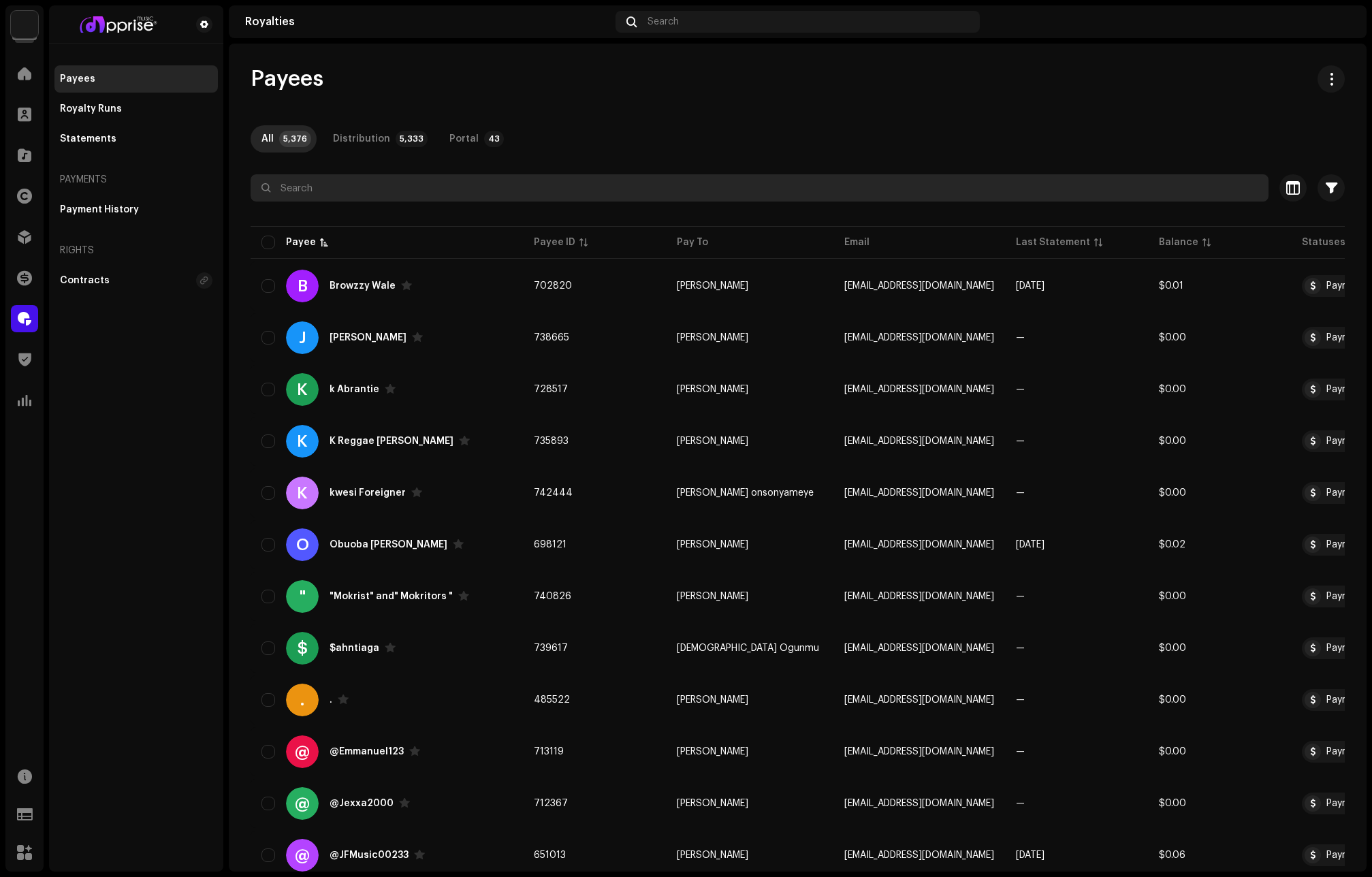
paste input "Fargone Xr"
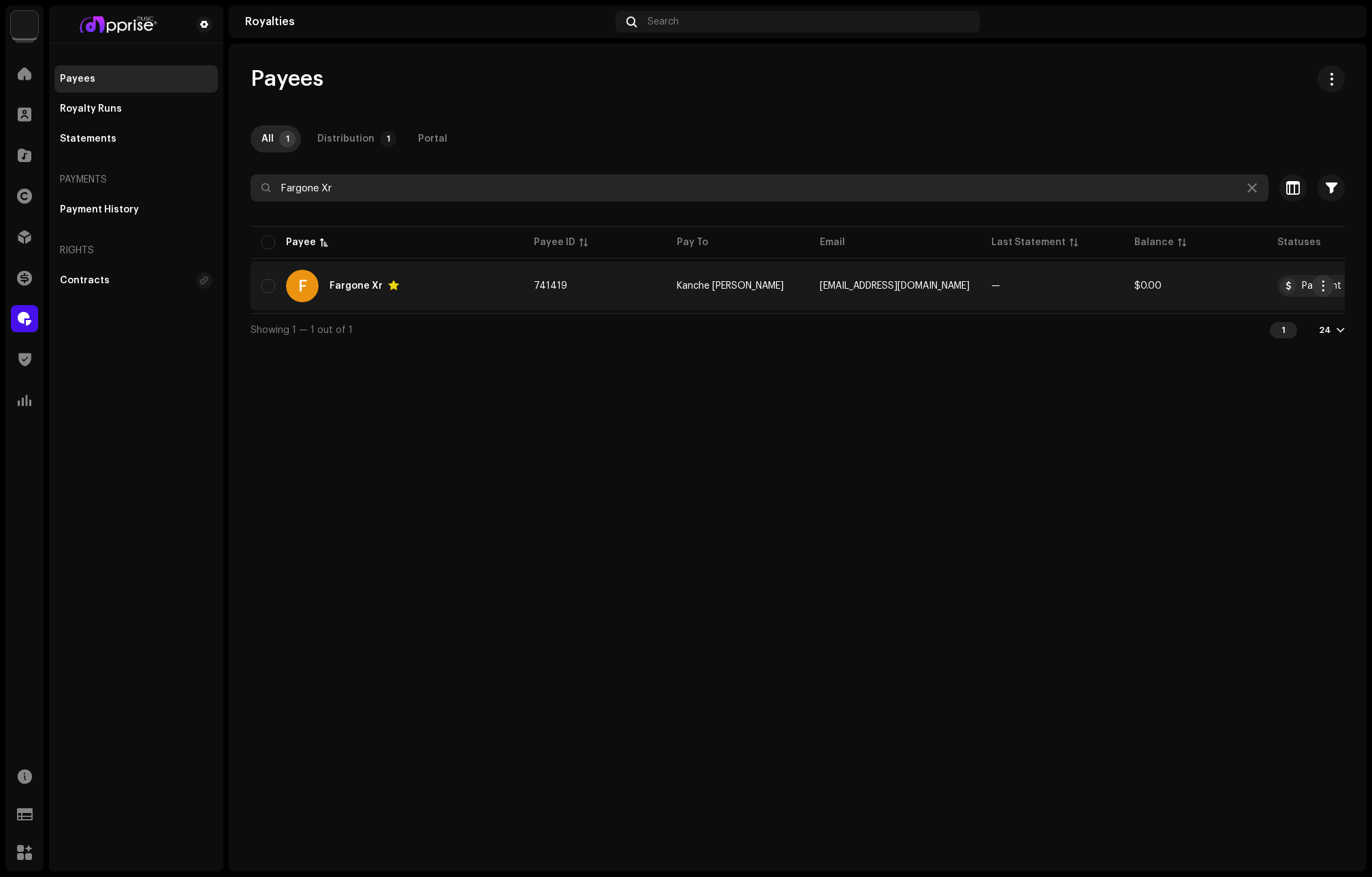
type input "Fargone Xr"
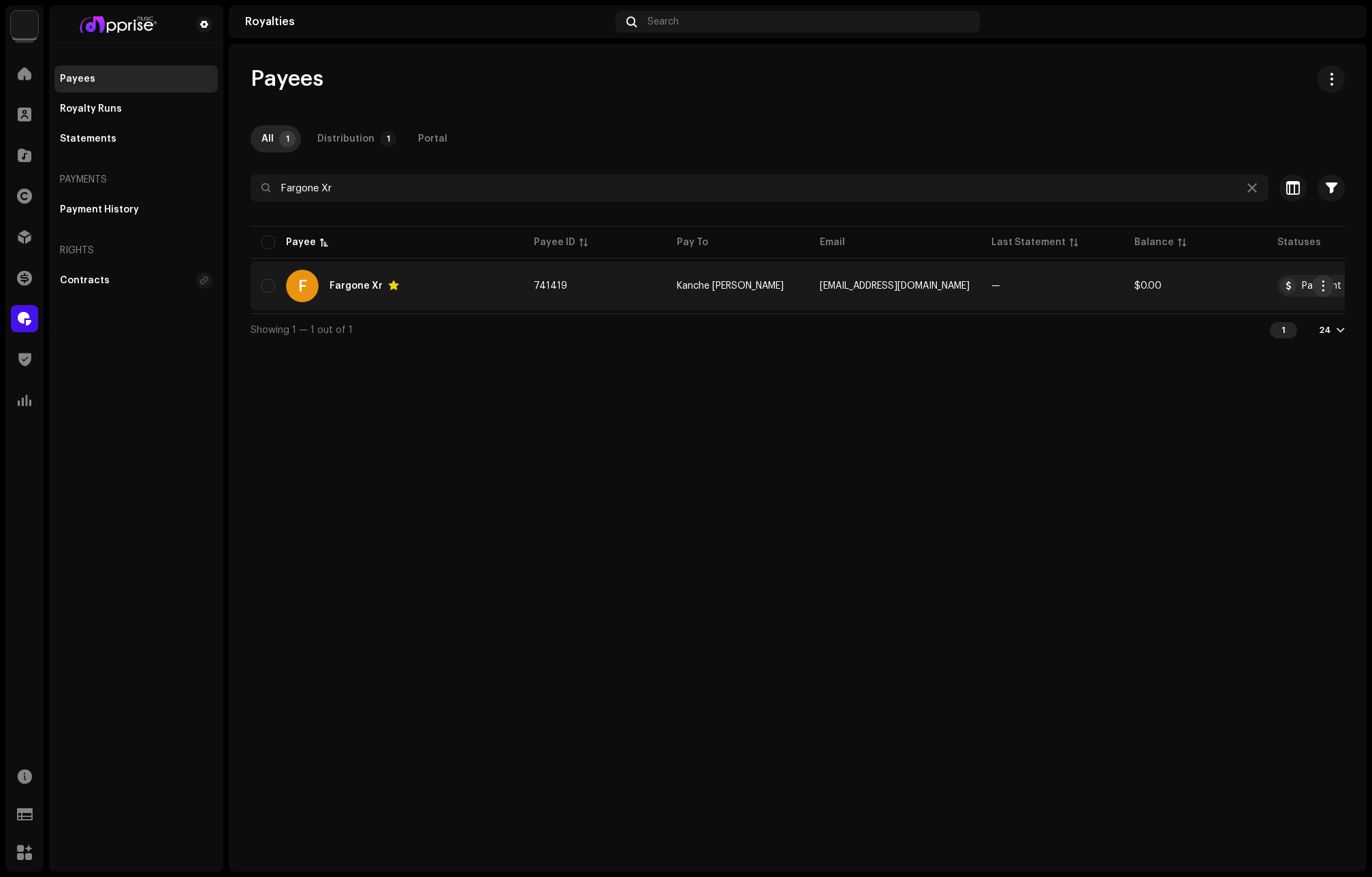
click at [1320, 285] on span "button" at bounding box center [1322, 285] width 10 height 10
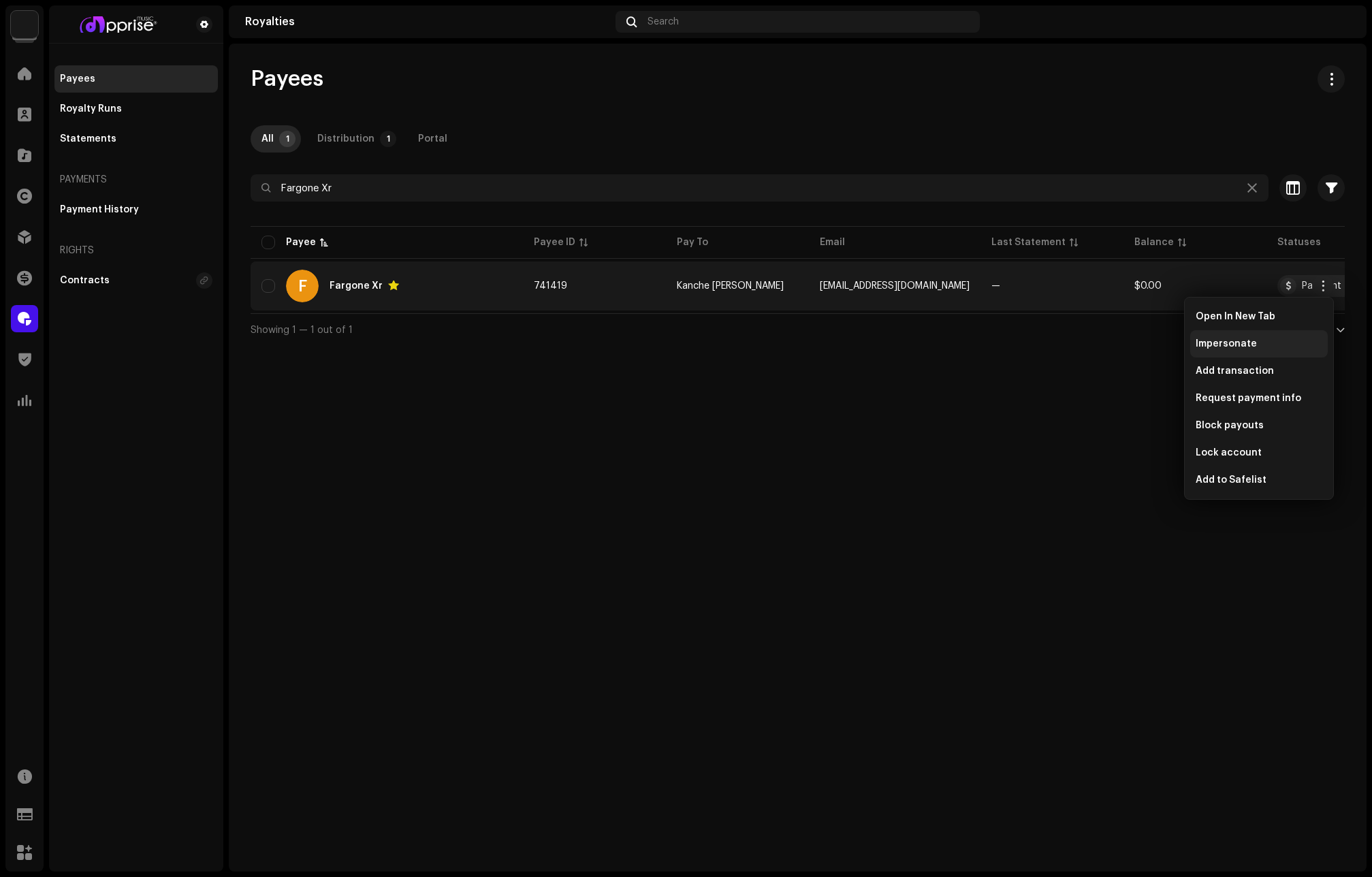
click at [1234, 341] on span "Impersonate" at bounding box center [1226, 343] width 61 height 10
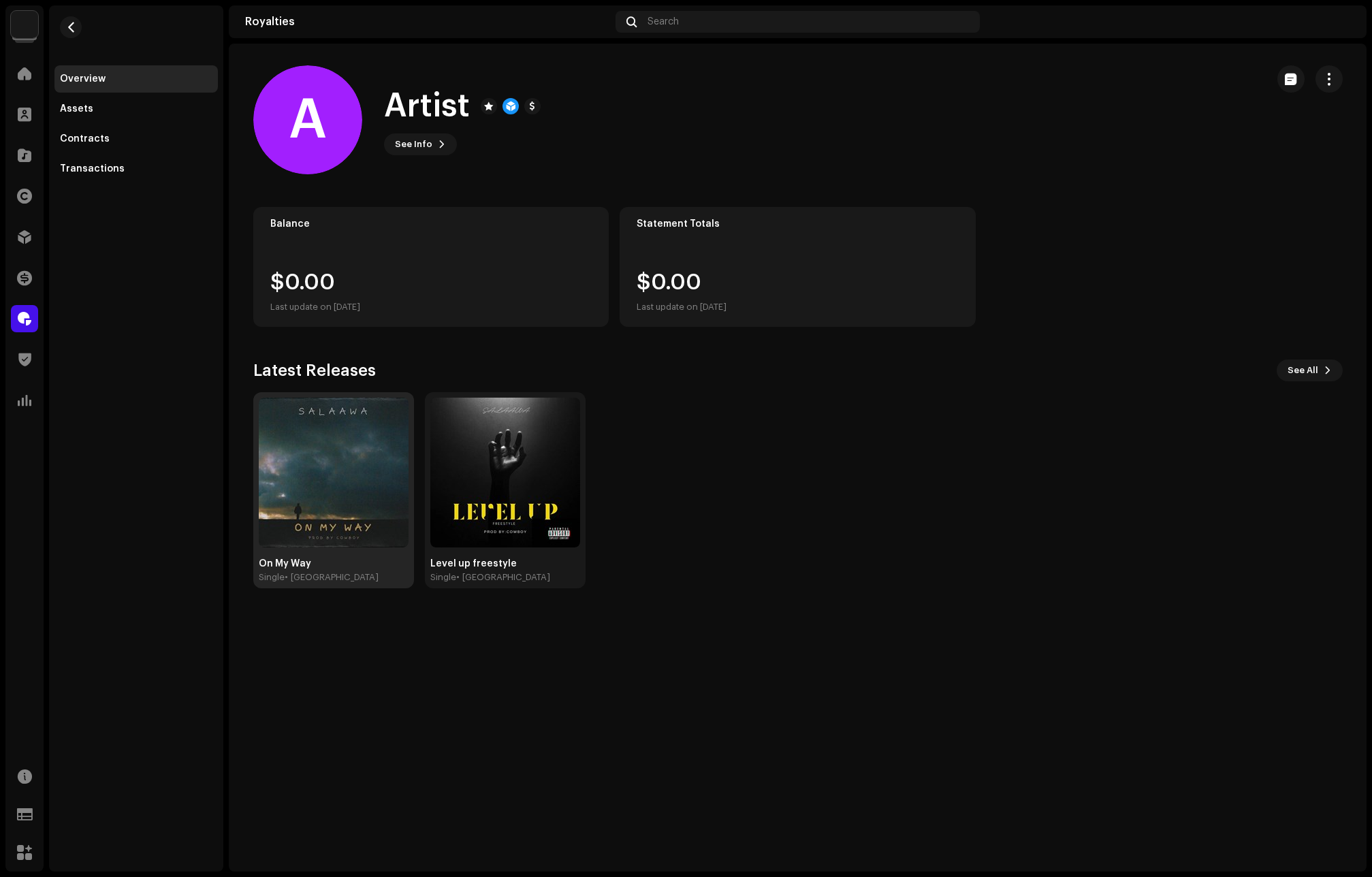
click at [303, 565] on div "On My Way" at bounding box center [333, 563] width 150 height 10
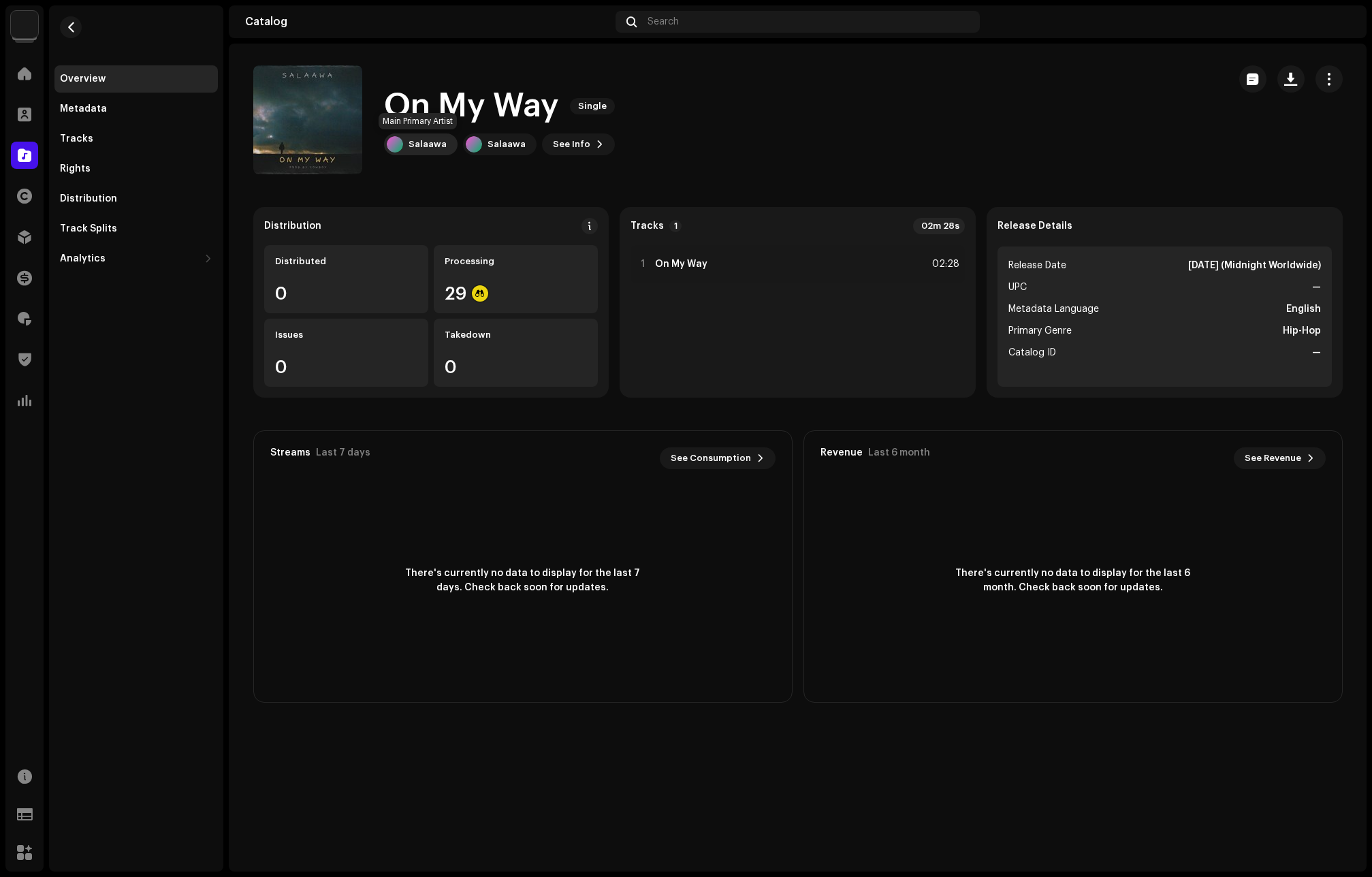
click at [414, 139] on div "Salaawa" at bounding box center [428, 144] width 38 height 10
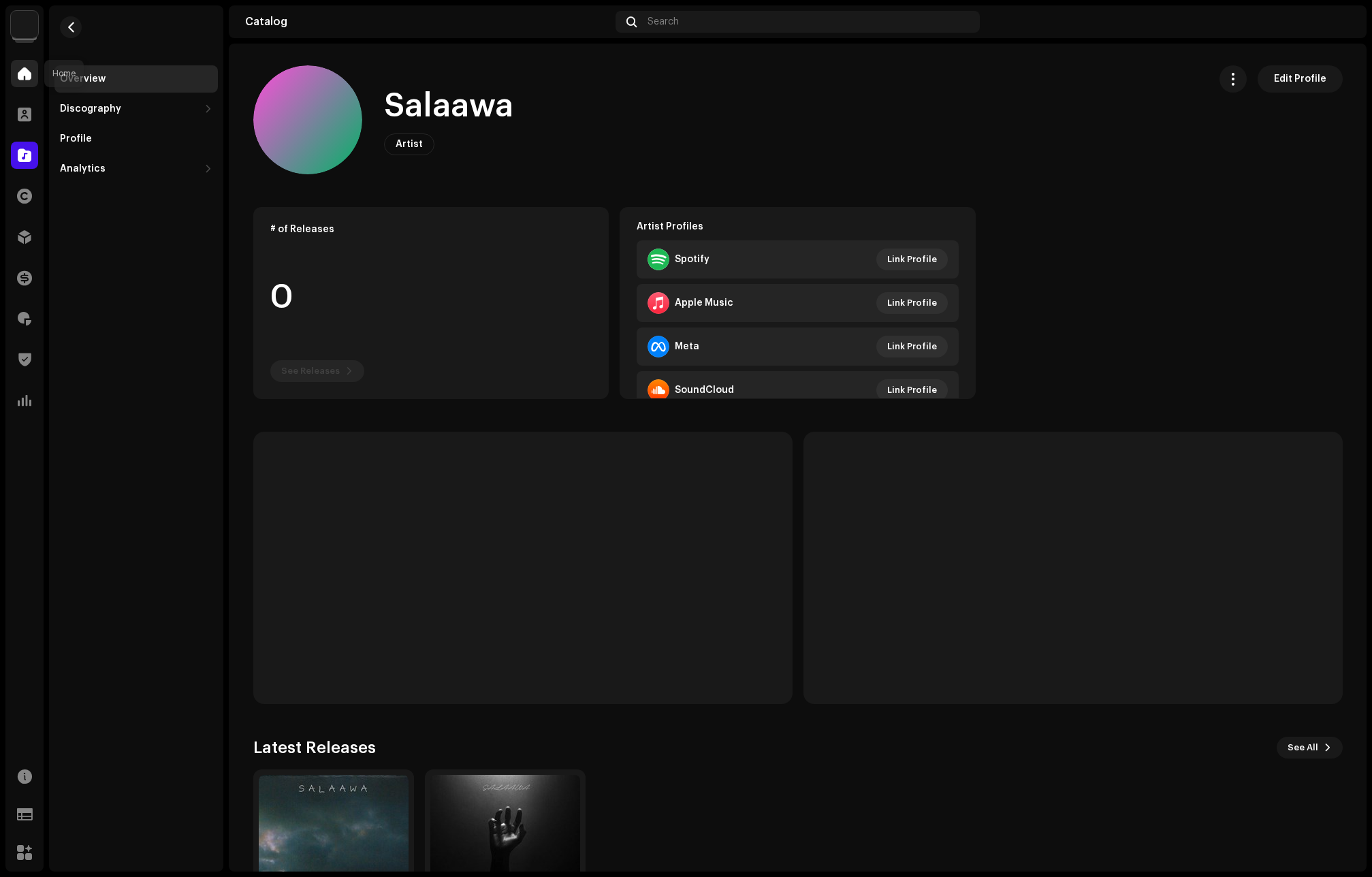
click at [30, 71] on span at bounding box center [25, 72] width 13 height 10
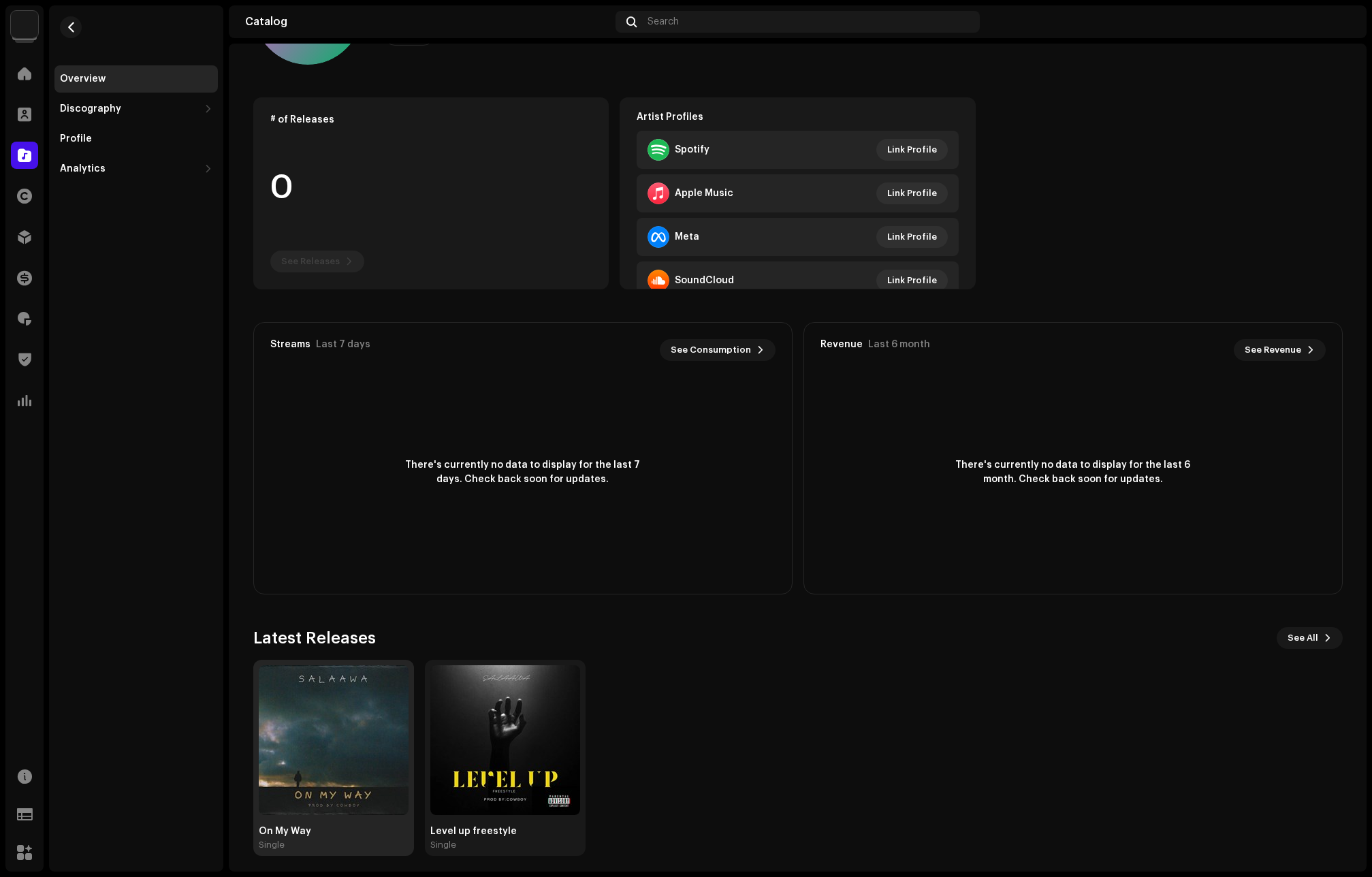
scroll to position [115, 0]
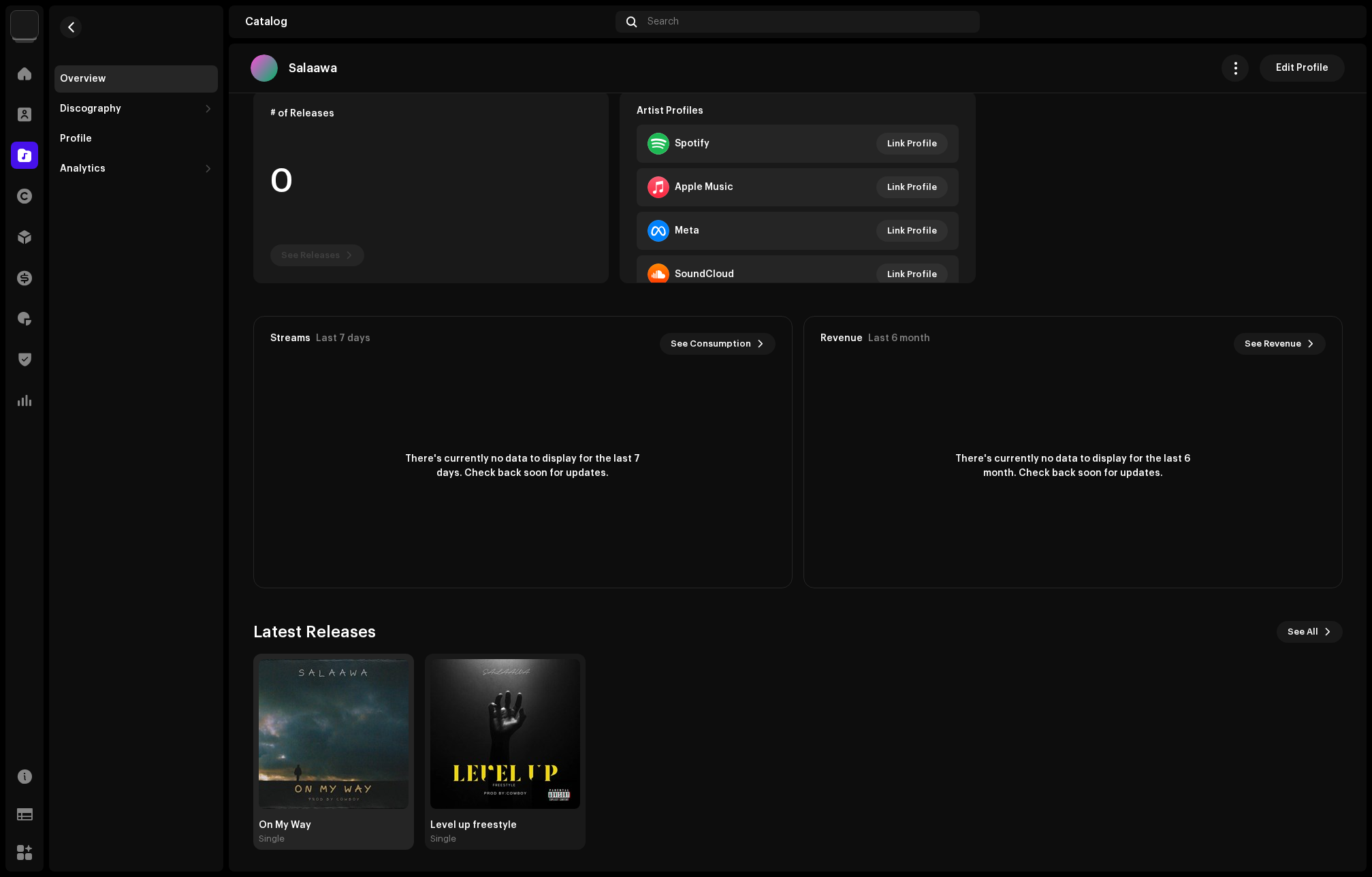
click at [354, 721] on img at bounding box center [333, 734] width 150 height 150
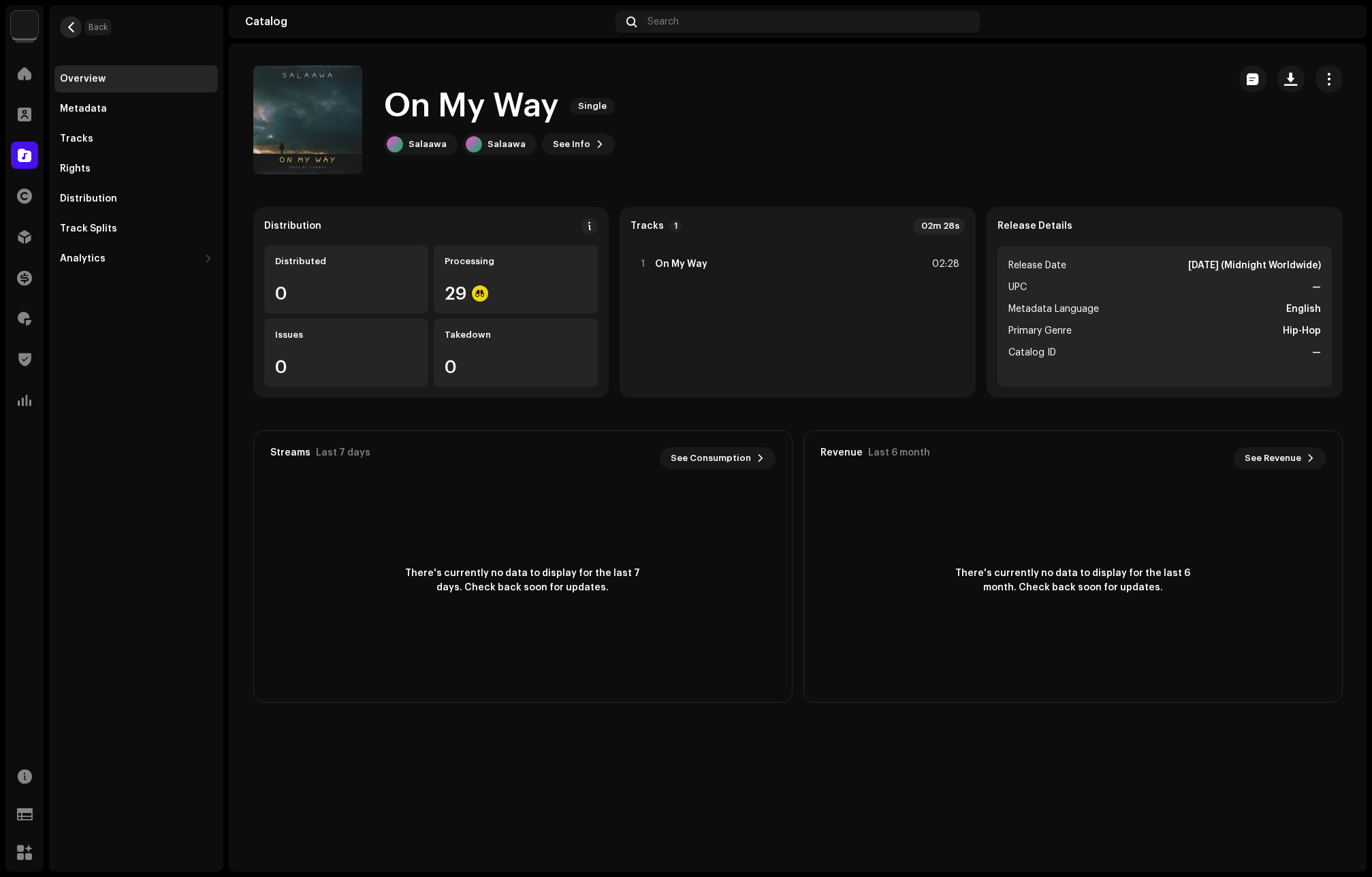
click at [75, 30] on span "button" at bounding box center [71, 27] width 10 height 10
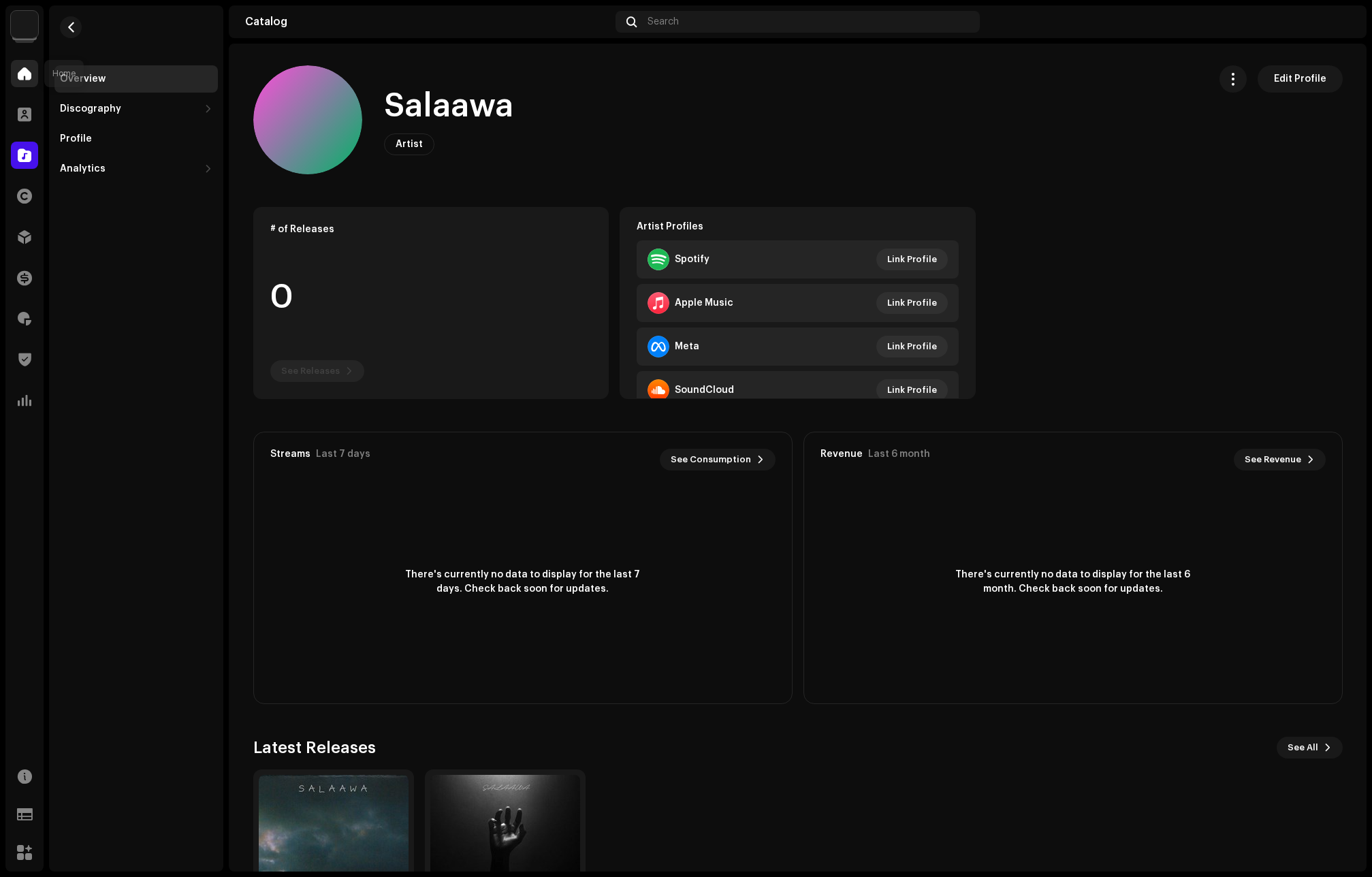
click at [24, 71] on span at bounding box center [25, 72] width 13 height 10
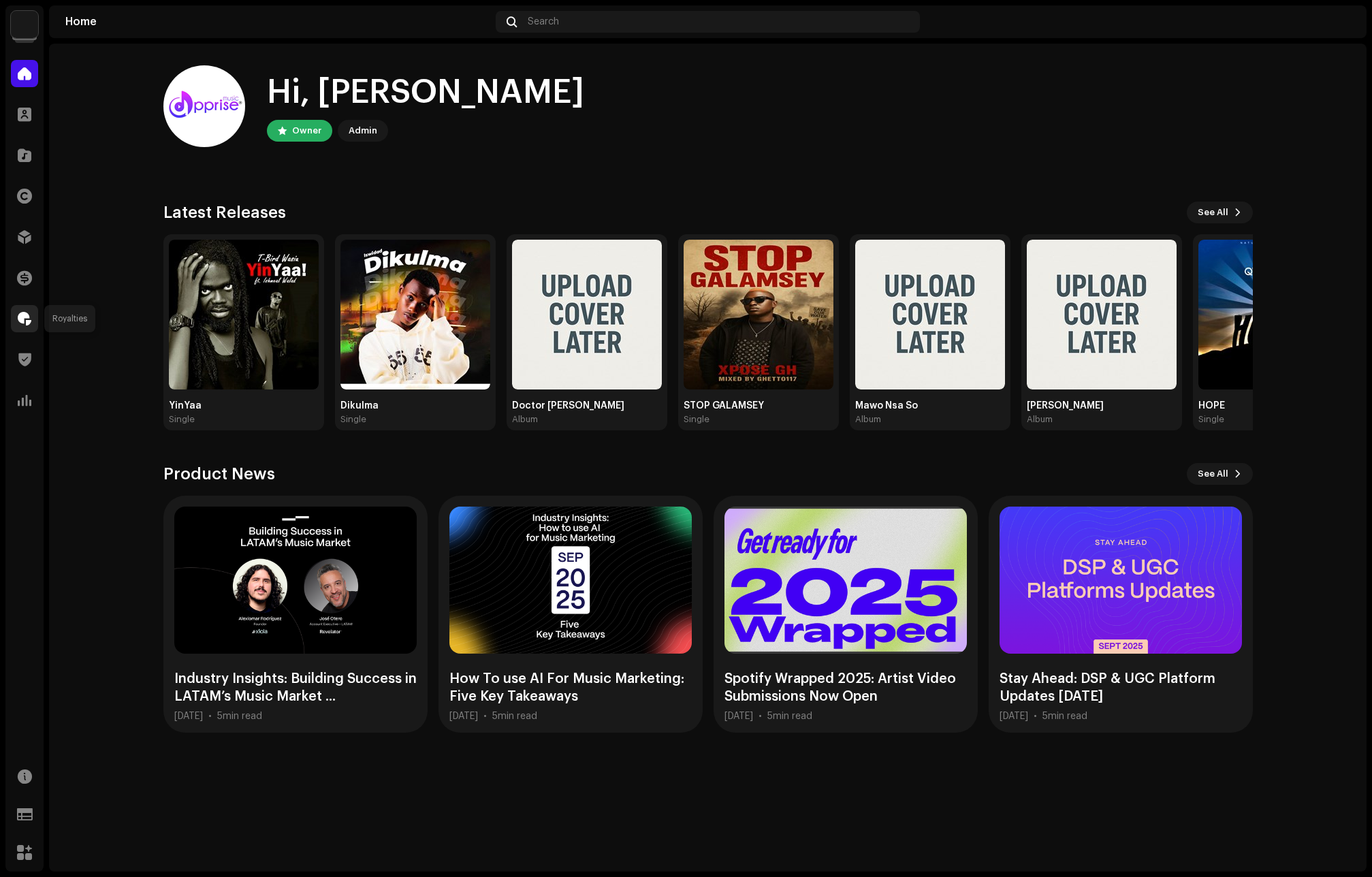
click at [22, 319] on span at bounding box center [25, 318] width 13 height 10
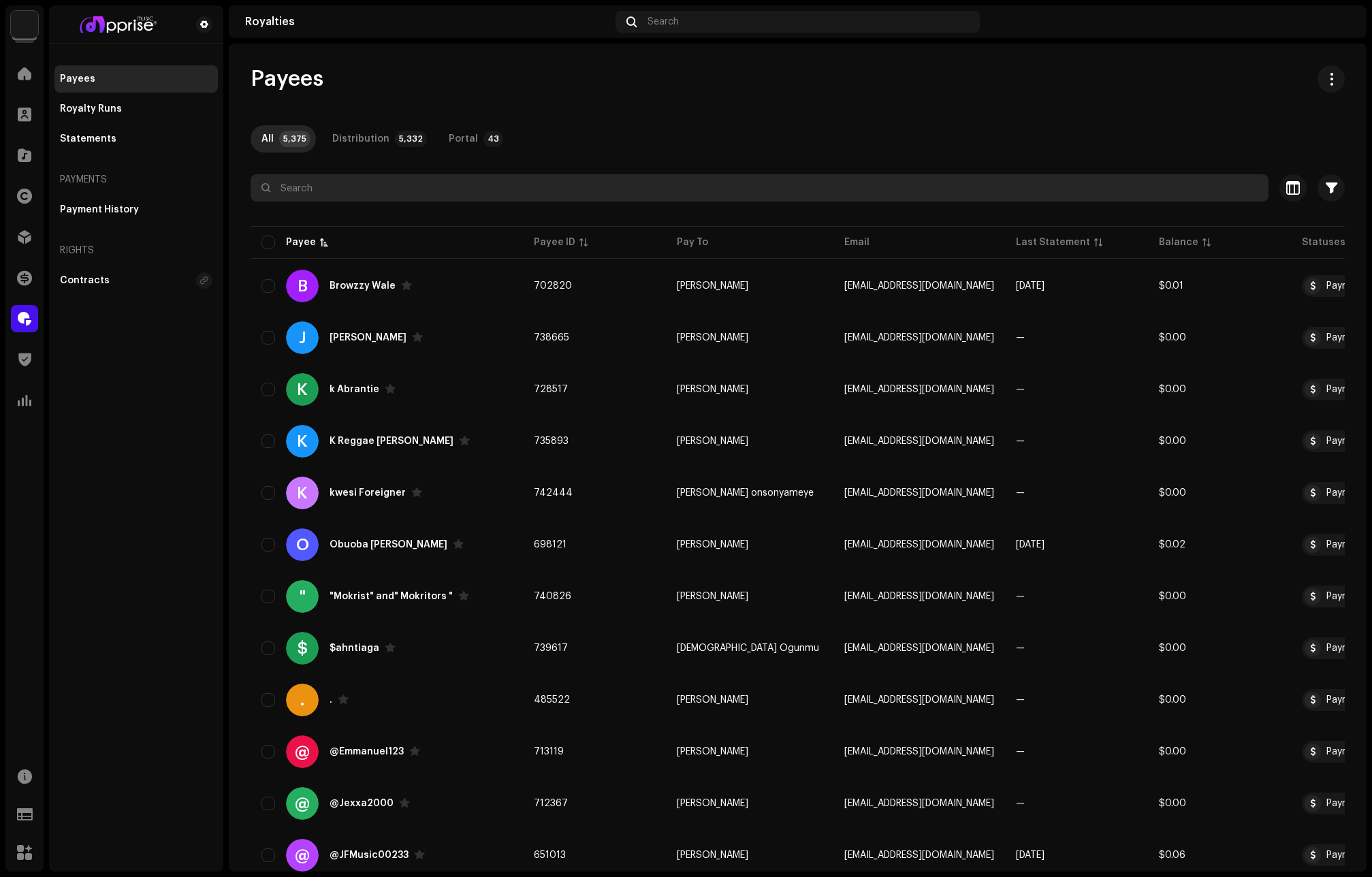
paste input "[EMAIL_ADDRESS][DOMAIN_NAME]"
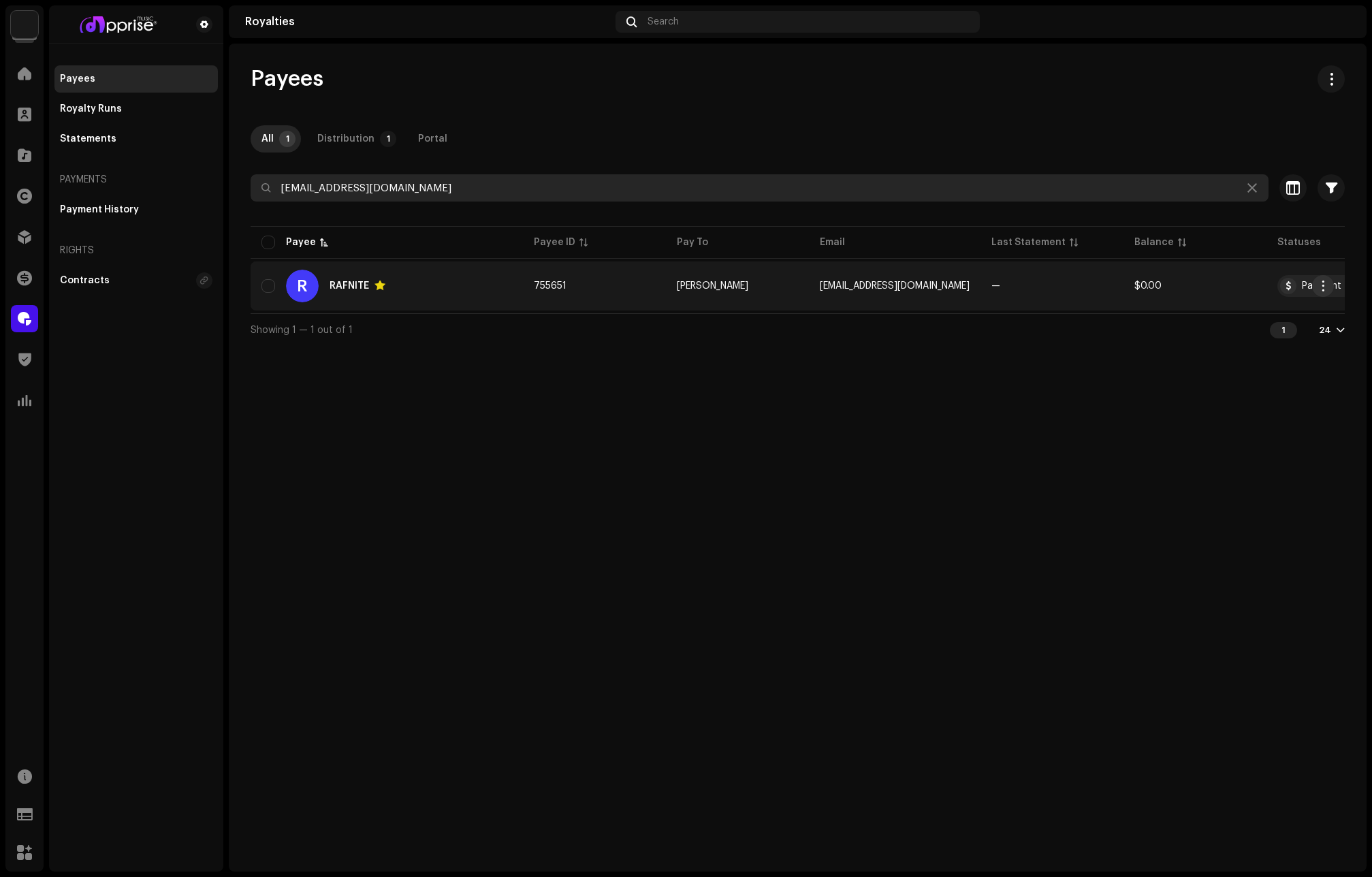
type input "[EMAIL_ADDRESS][DOMAIN_NAME]"
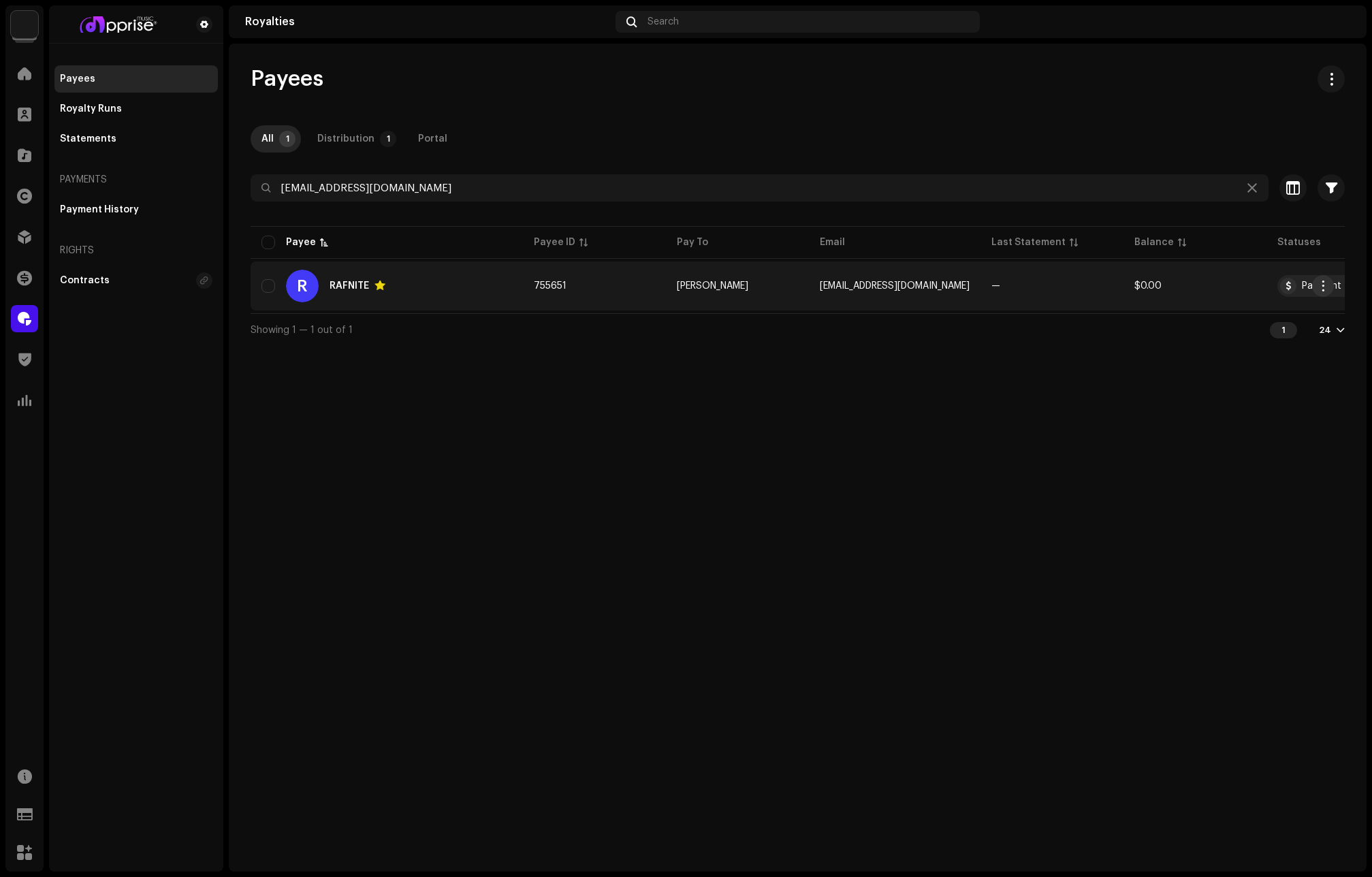
click at [1322, 287] on span "button" at bounding box center [1322, 285] width 10 height 10
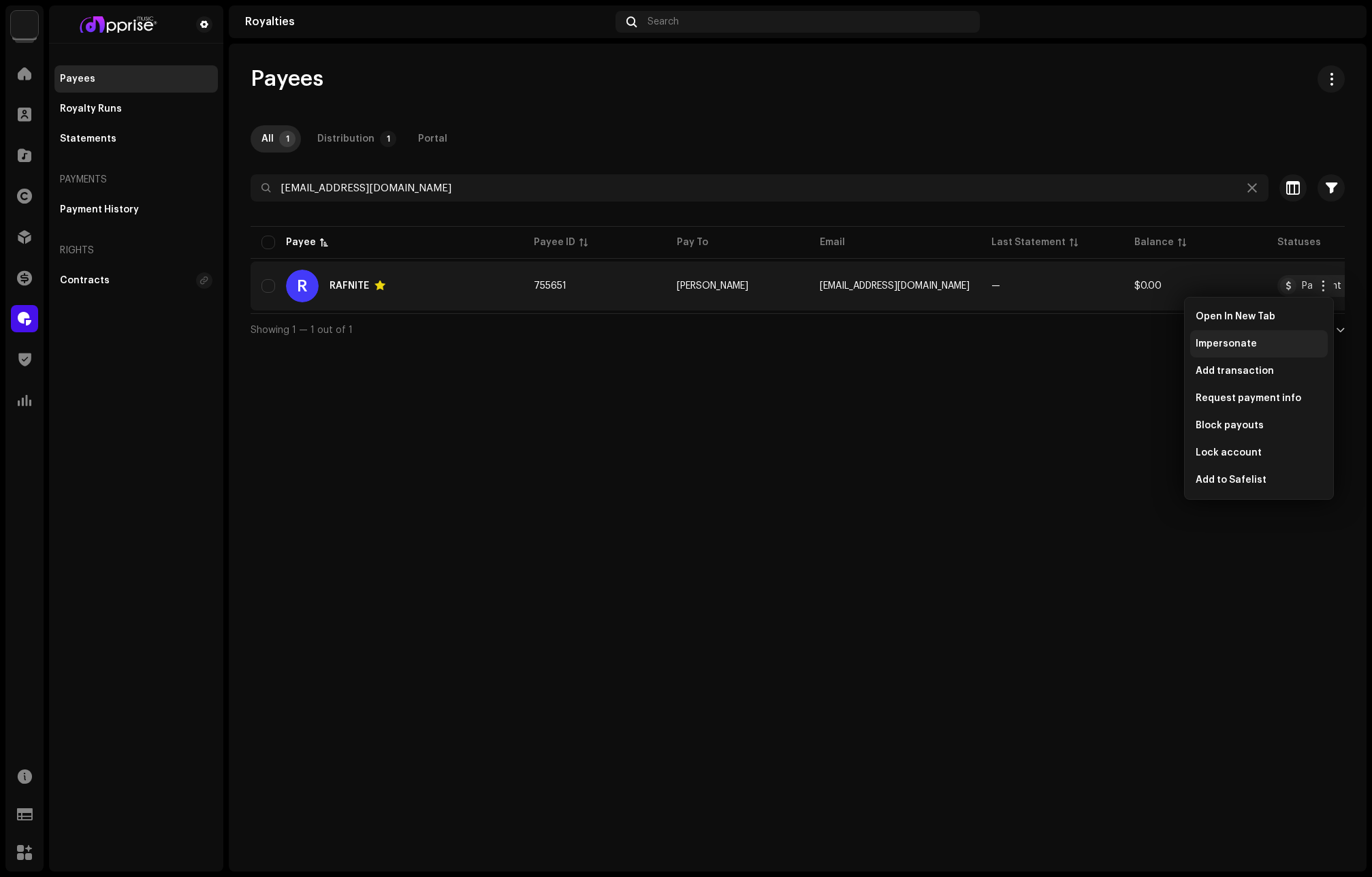
click at [1254, 344] on div "Impersonate" at bounding box center [1259, 343] width 127 height 10
